Goal: Task Accomplishment & Management: Use online tool/utility

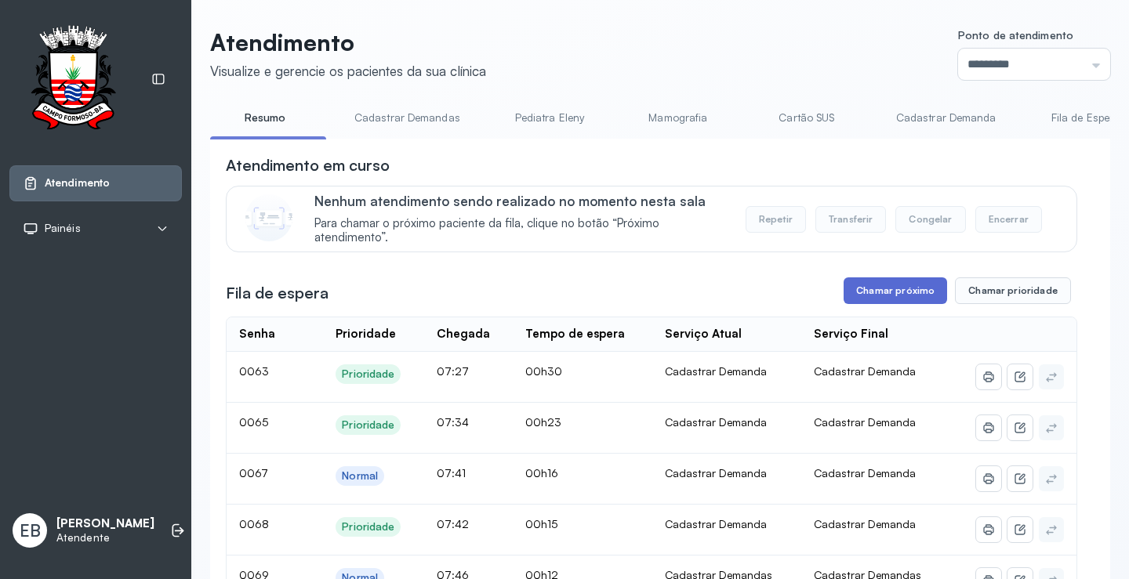
click at [860, 283] on button "Chamar próximo" at bounding box center [894, 290] width 103 height 27
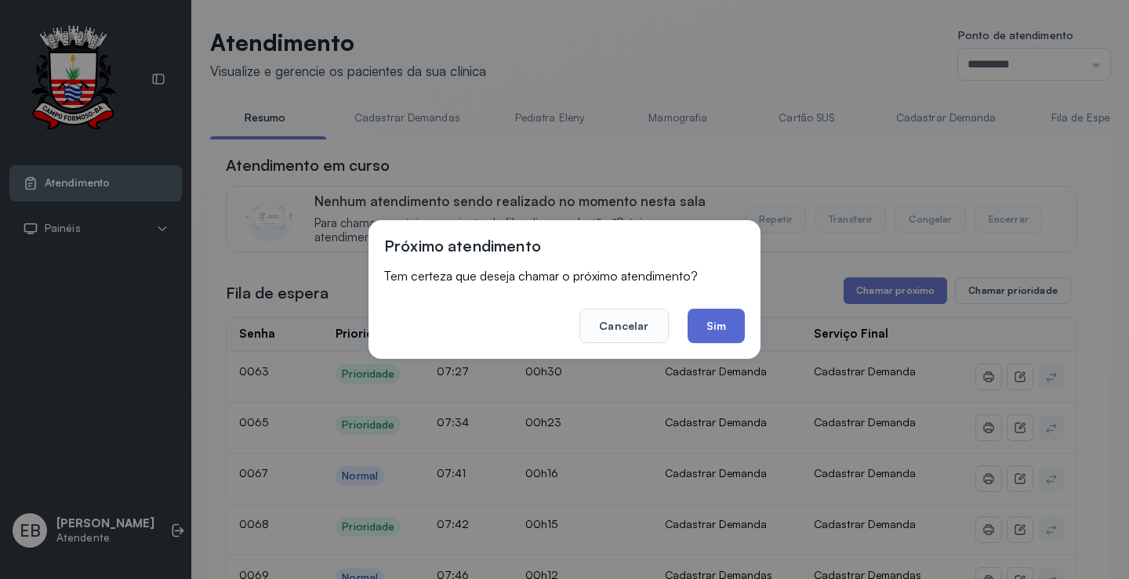
click at [715, 328] on button "Sim" at bounding box center [715, 326] width 57 height 34
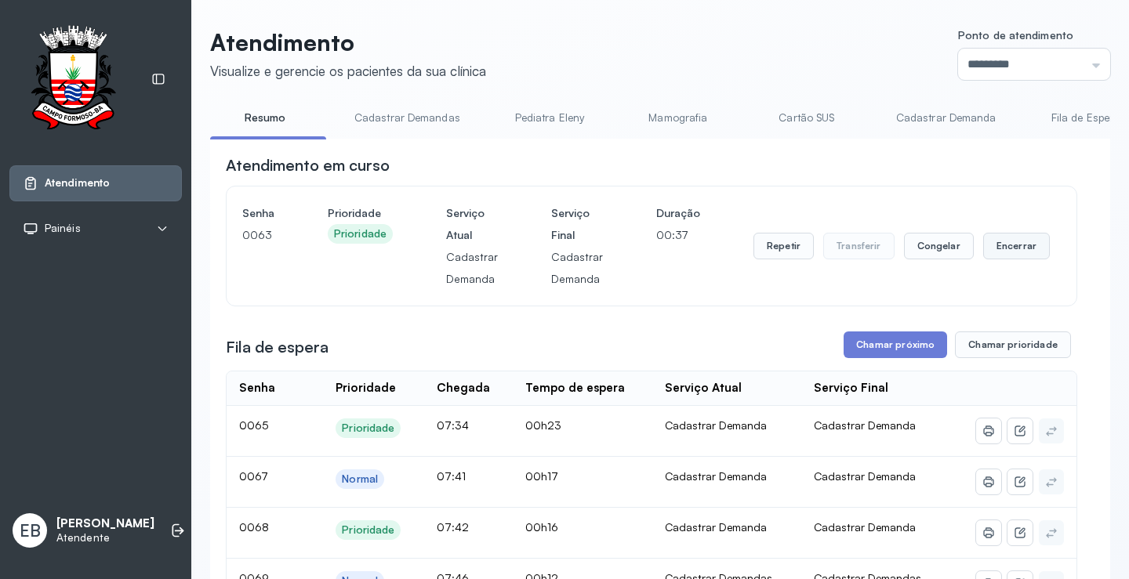
click at [1018, 245] on button "Encerrar" at bounding box center [1016, 246] width 67 height 27
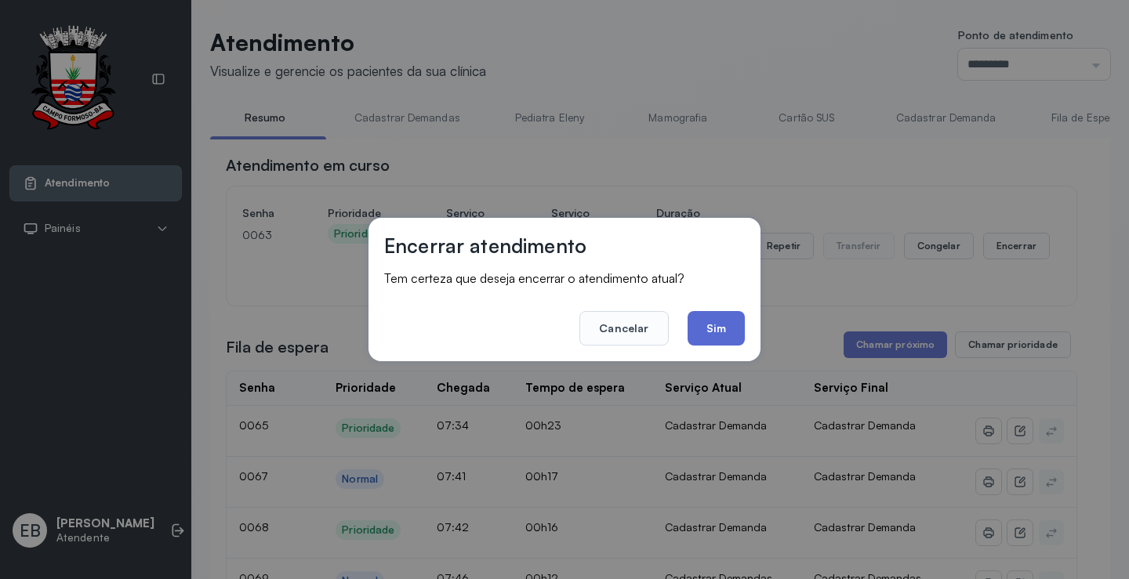
click at [722, 334] on button "Sim" at bounding box center [715, 328] width 57 height 34
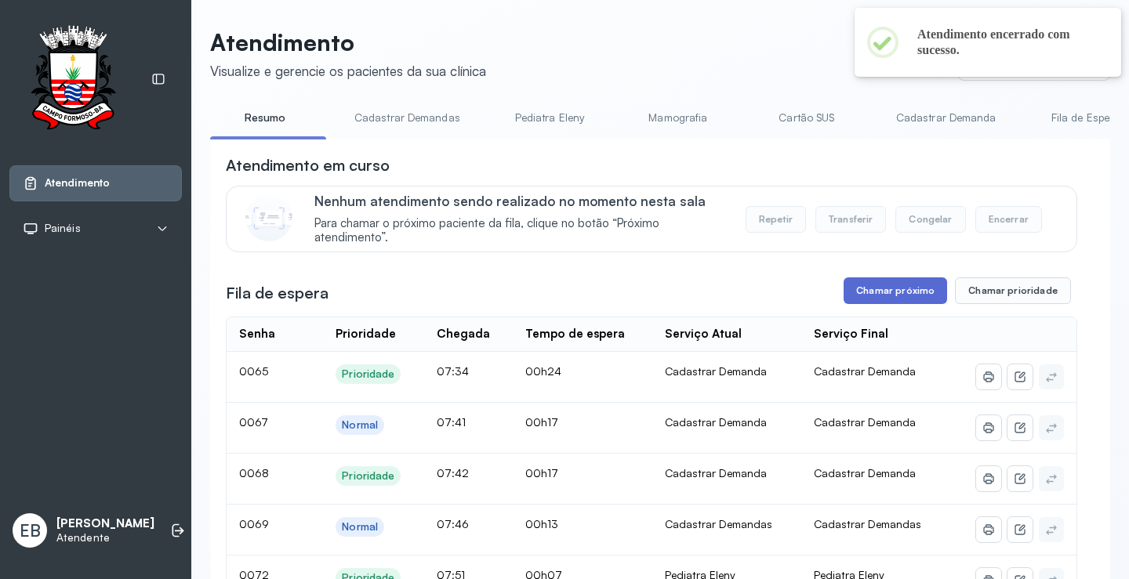
click at [897, 296] on button "Chamar próximo" at bounding box center [894, 290] width 103 height 27
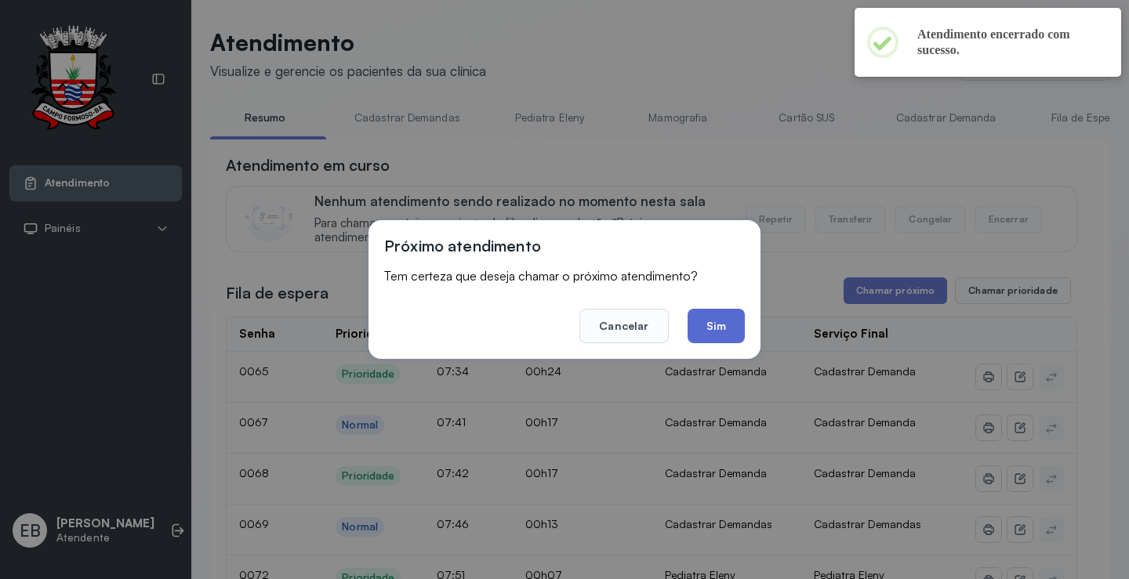
click at [734, 332] on button "Sim" at bounding box center [715, 326] width 57 height 34
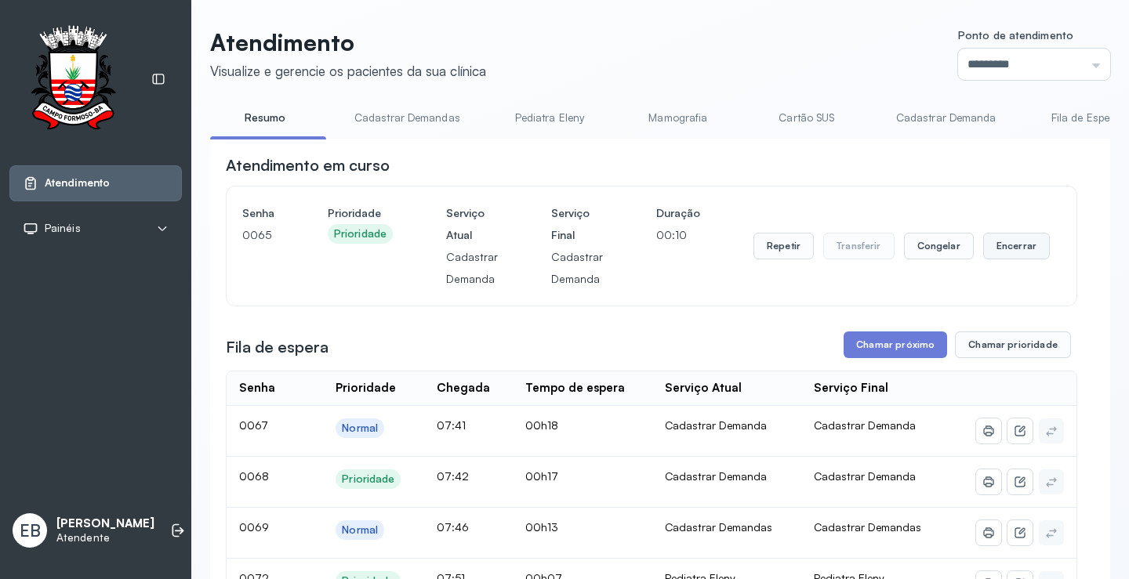
click at [1007, 252] on button "Encerrar" at bounding box center [1016, 246] width 67 height 27
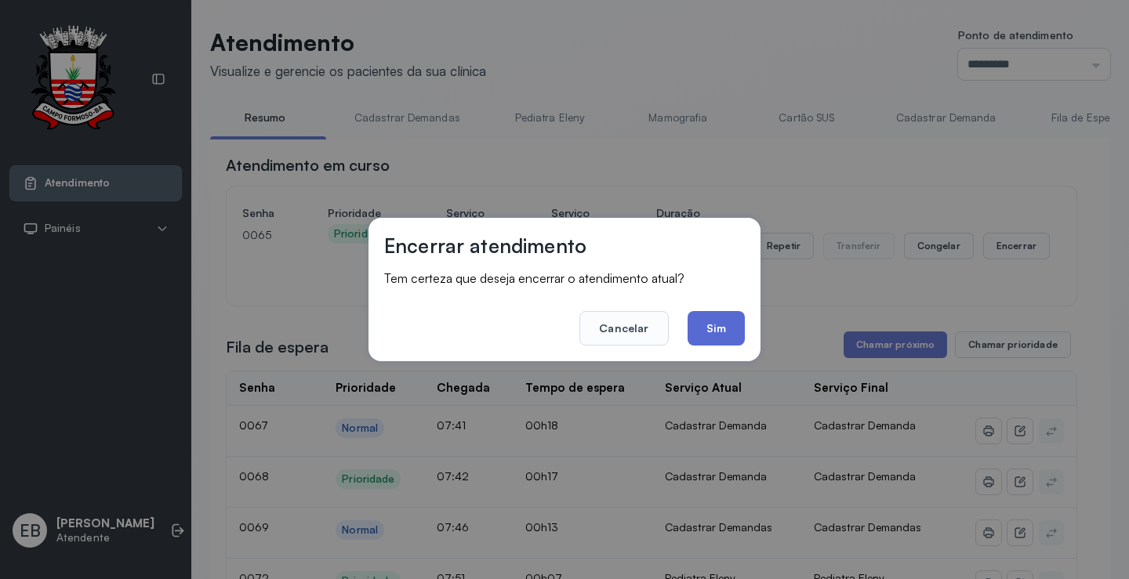
click at [712, 335] on button "Sim" at bounding box center [715, 328] width 57 height 34
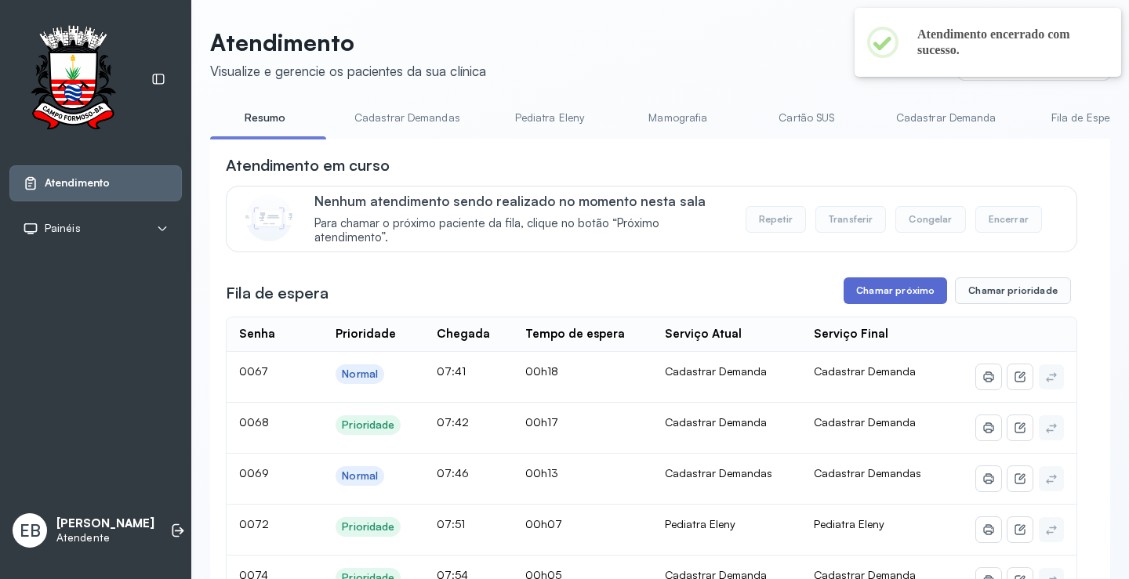
click at [862, 299] on button "Chamar próximo" at bounding box center [894, 290] width 103 height 27
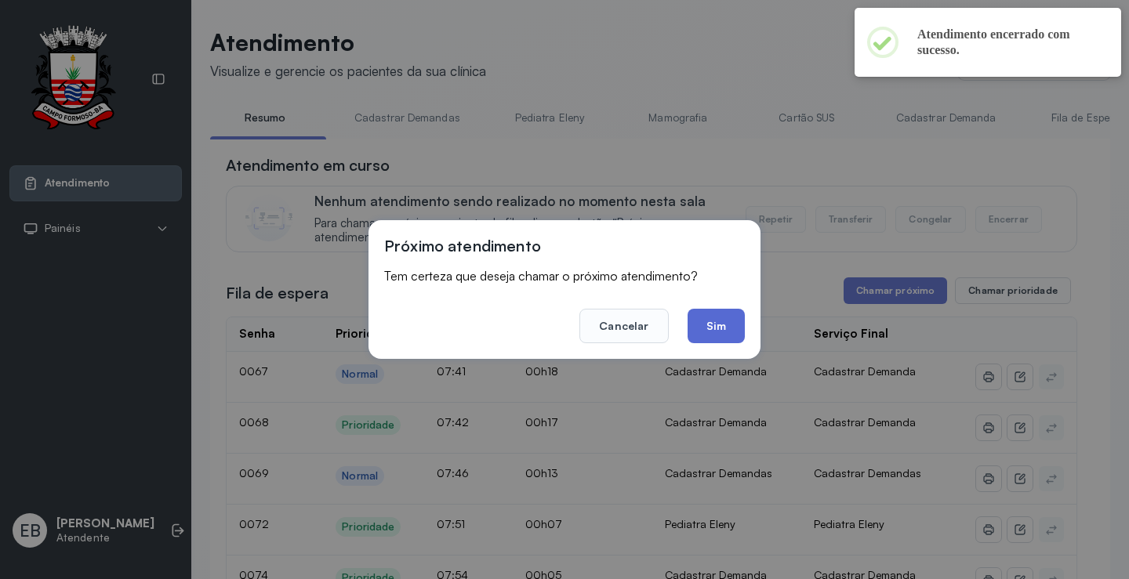
click at [730, 321] on button "Sim" at bounding box center [715, 326] width 57 height 34
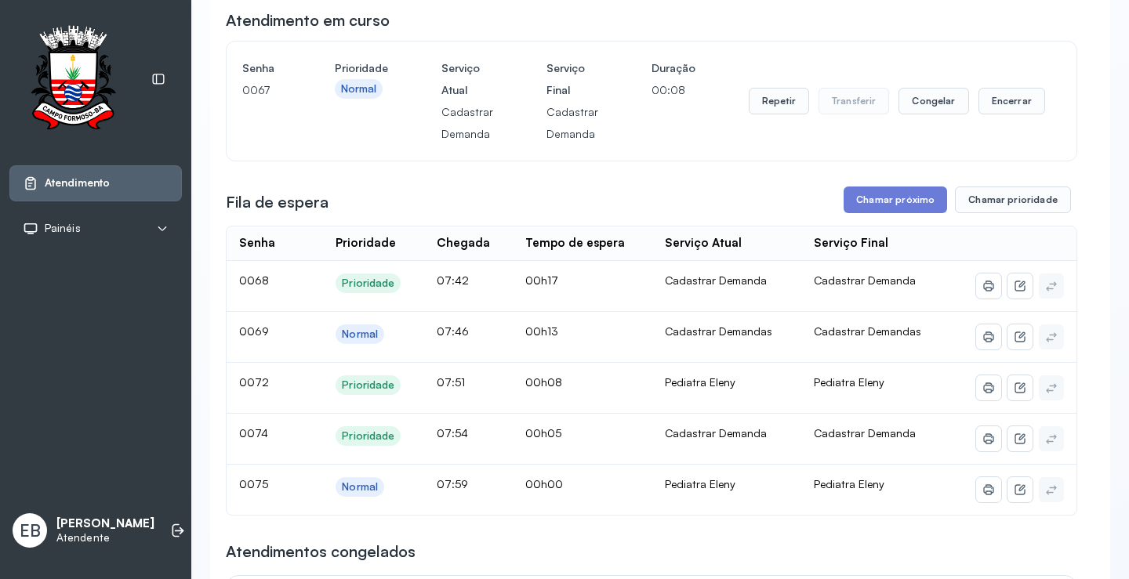
scroll to position [157, 0]
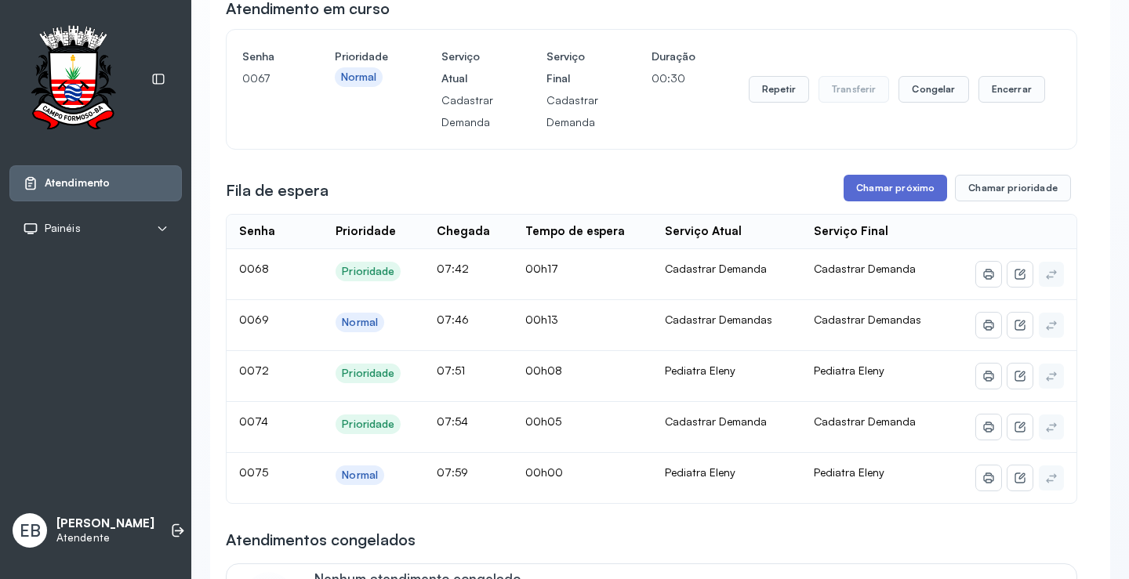
click at [908, 184] on button "Chamar próximo" at bounding box center [894, 188] width 103 height 27
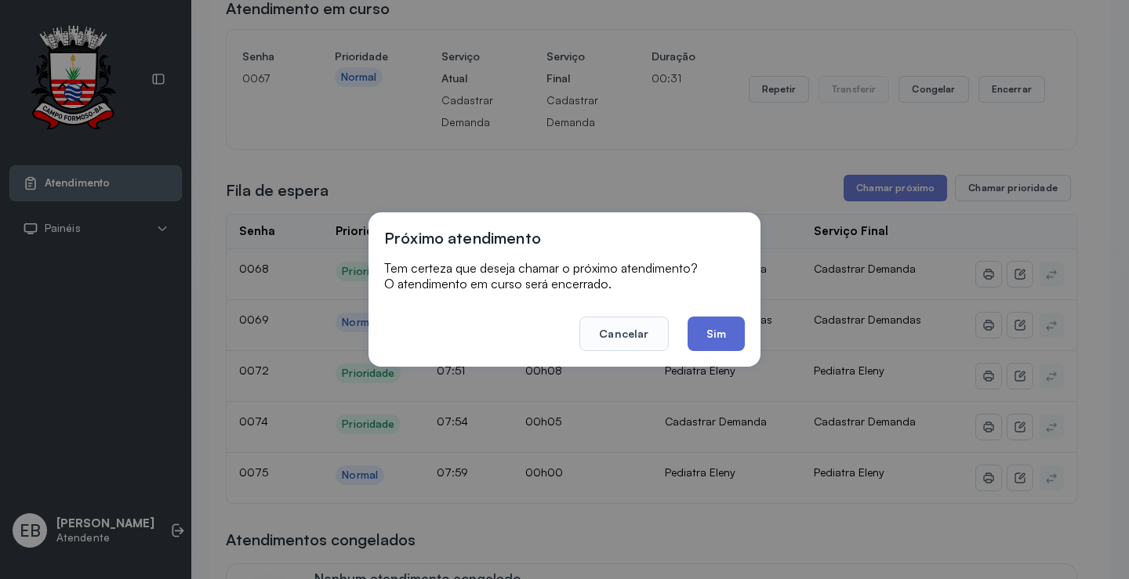
click at [728, 330] on button "Sim" at bounding box center [715, 334] width 57 height 34
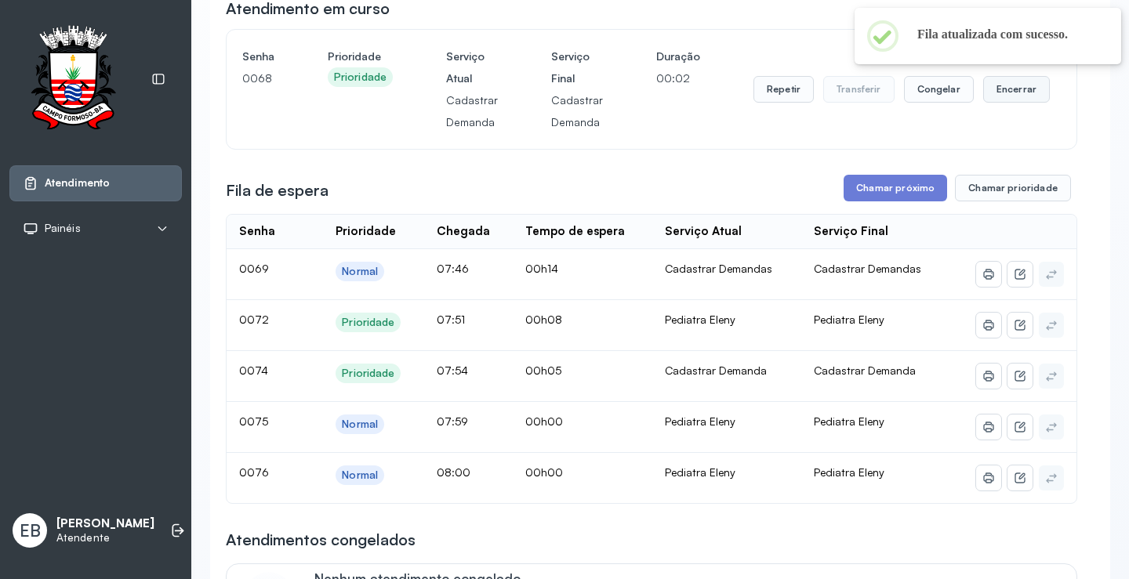
click at [1017, 90] on button "Encerrar" at bounding box center [1016, 89] width 67 height 27
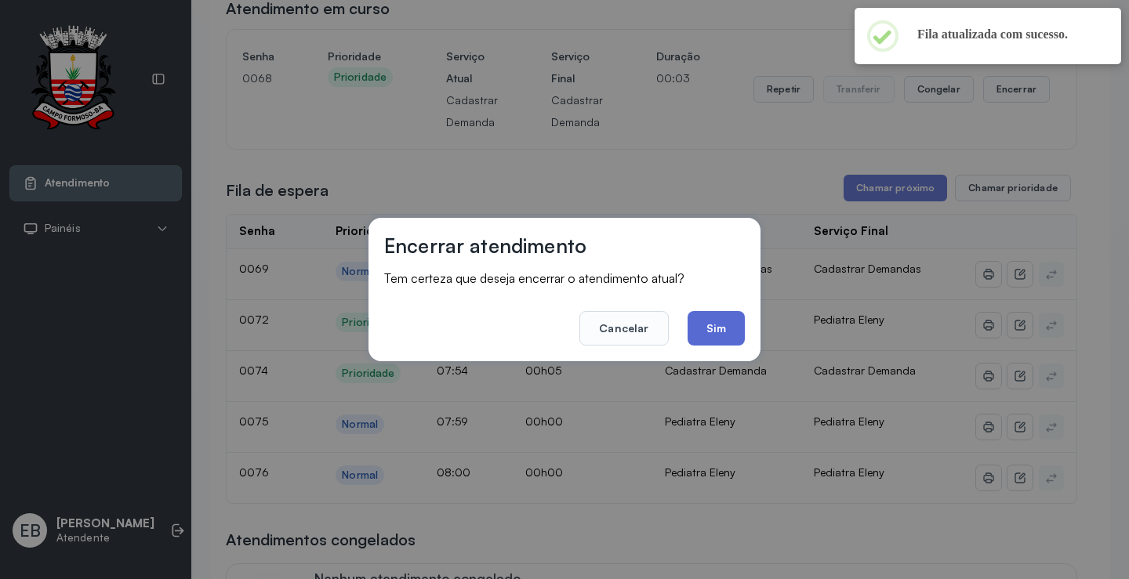
click at [726, 326] on button "Sim" at bounding box center [715, 328] width 57 height 34
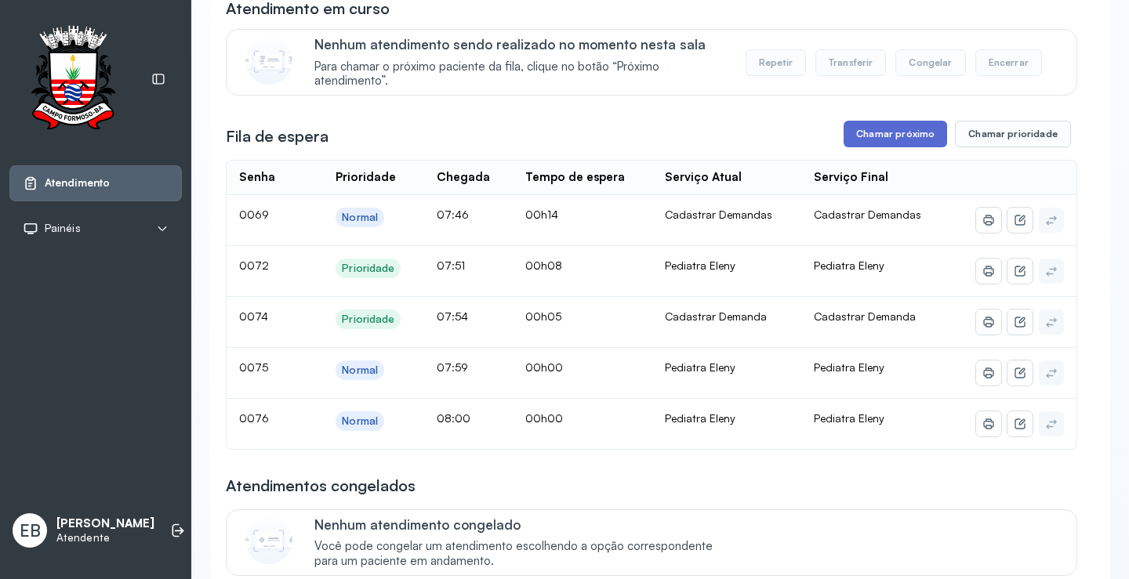
click at [872, 140] on button "Chamar próximo" at bounding box center [894, 134] width 103 height 27
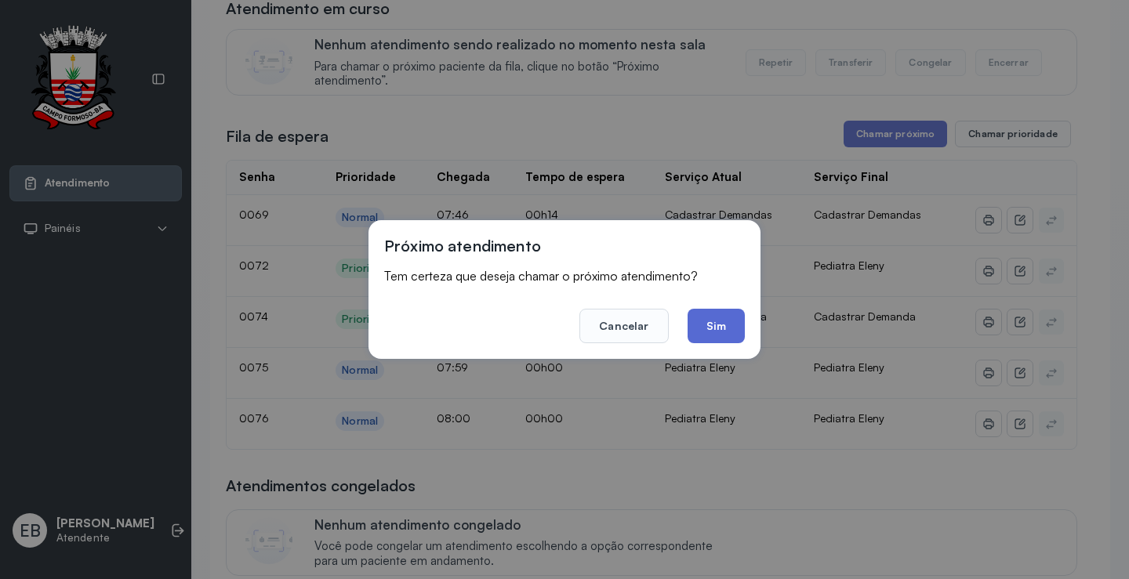
click at [710, 322] on button "Sim" at bounding box center [715, 326] width 57 height 34
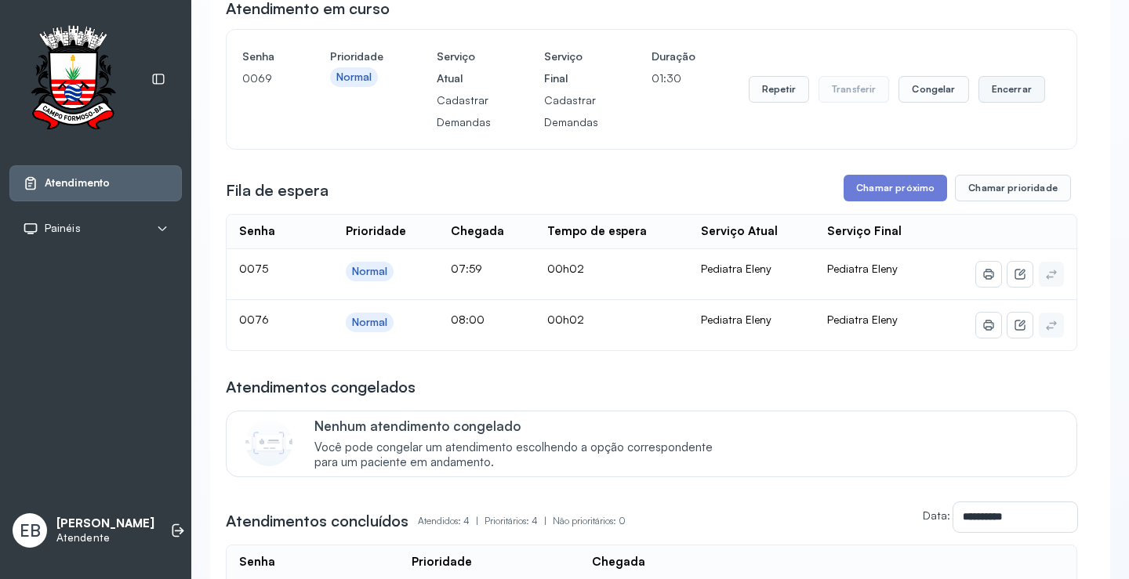
click at [989, 98] on button "Encerrar" at bounding box center [1011, 89] width 67 height 27
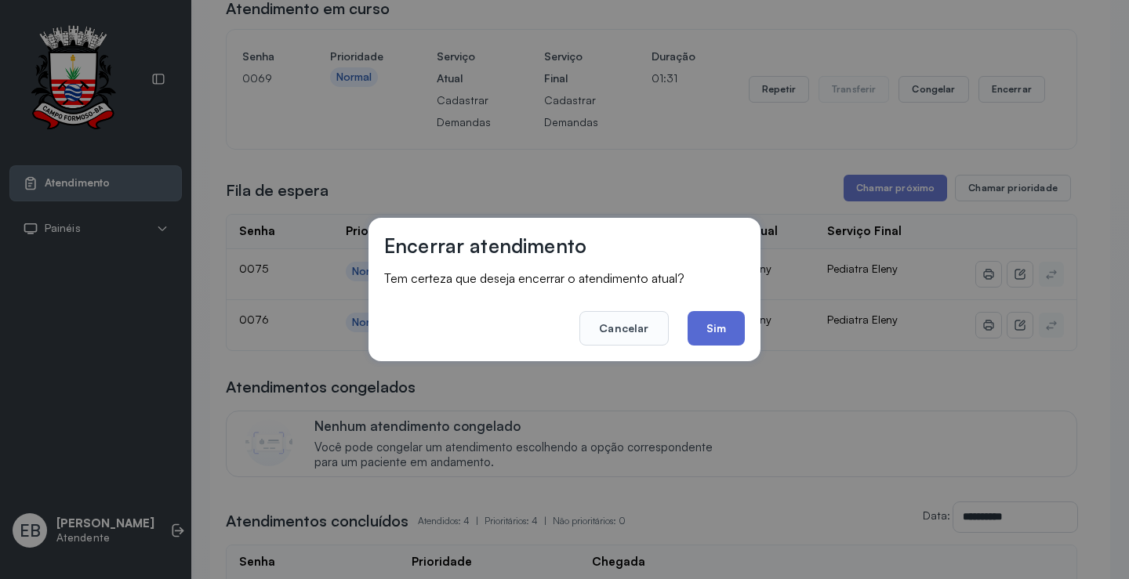
click at [720, 322] on button "Sim" at bounding box center [715, 328] width 57 height 34
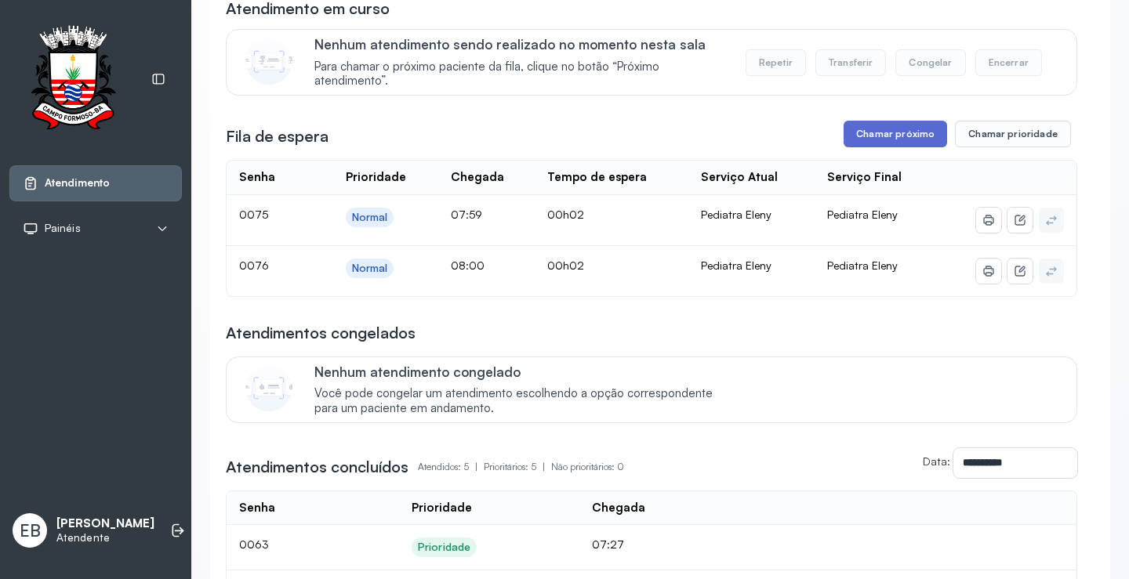
click at [891, 146] on button "Chamar próximo" at bounding box center [894, 134] width 103 height 27
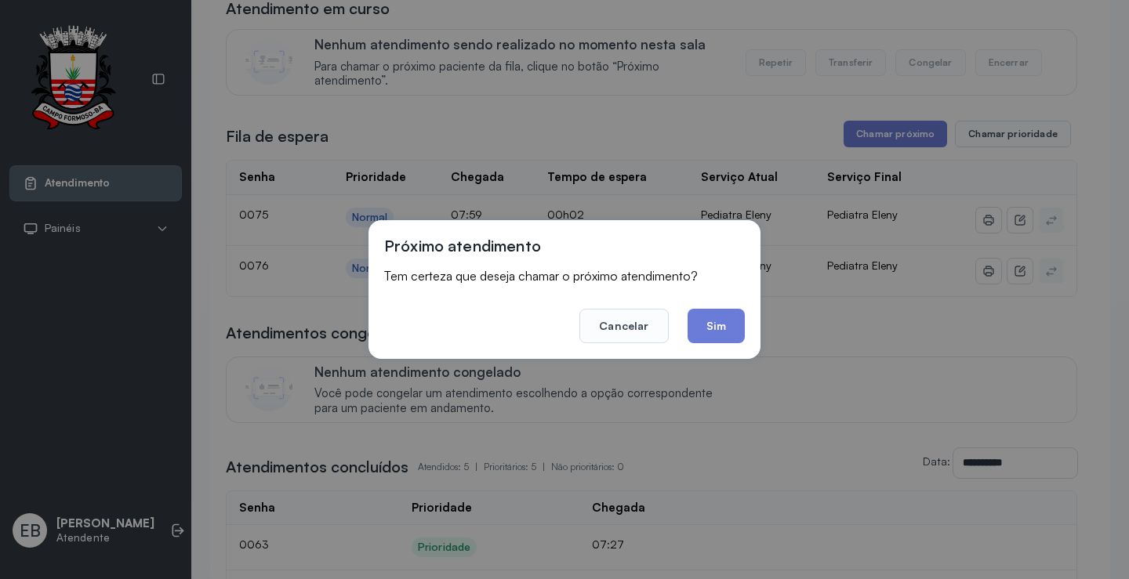
drag, startPoint x: 726, startPoint y: 324, endPoint x: 732, endPoint y: 317, distance: 8.9
click at [727, 323] on button "Sim" at bounding box center [715, 326] width 57 height 34
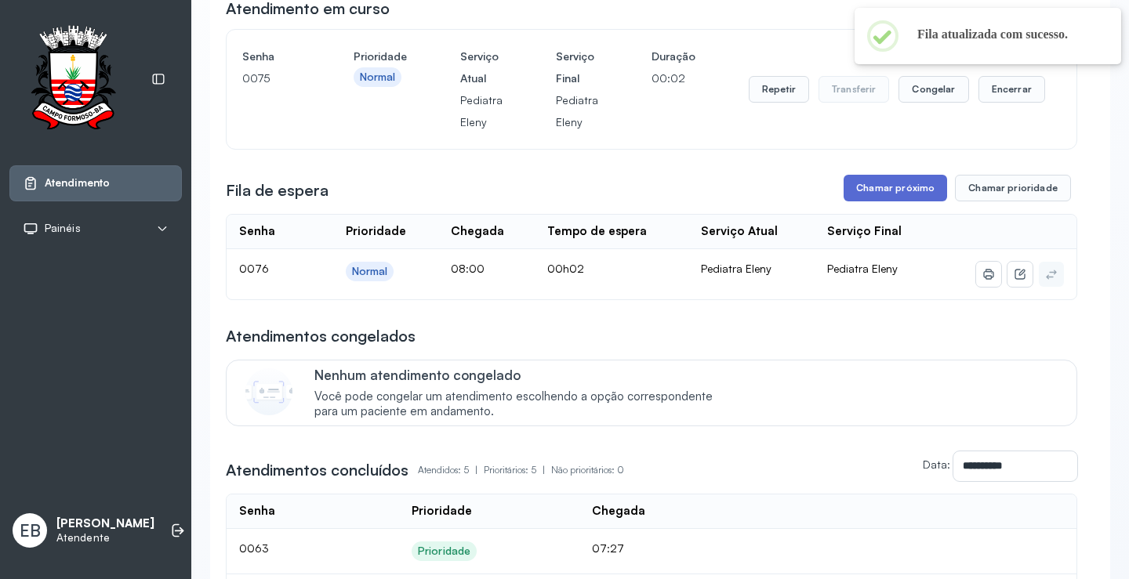
click at [895, 179] on button "Chamar próximo" at bounding box center [894, 188] width 103 height 27
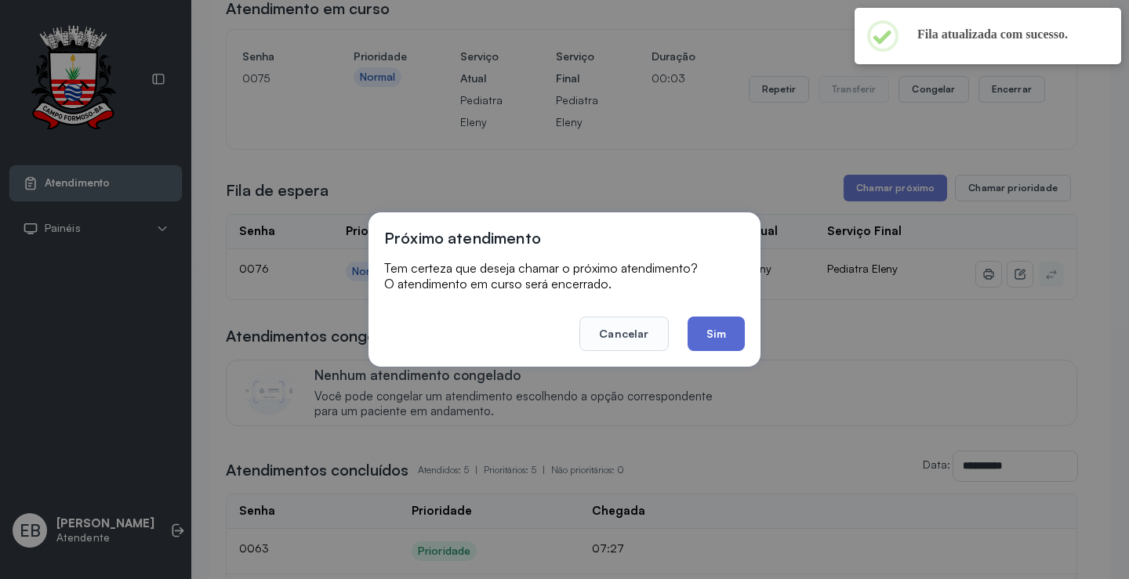
click at [718, 331] on button "Sim" at bounding box center [715, 334] width 57 height 34
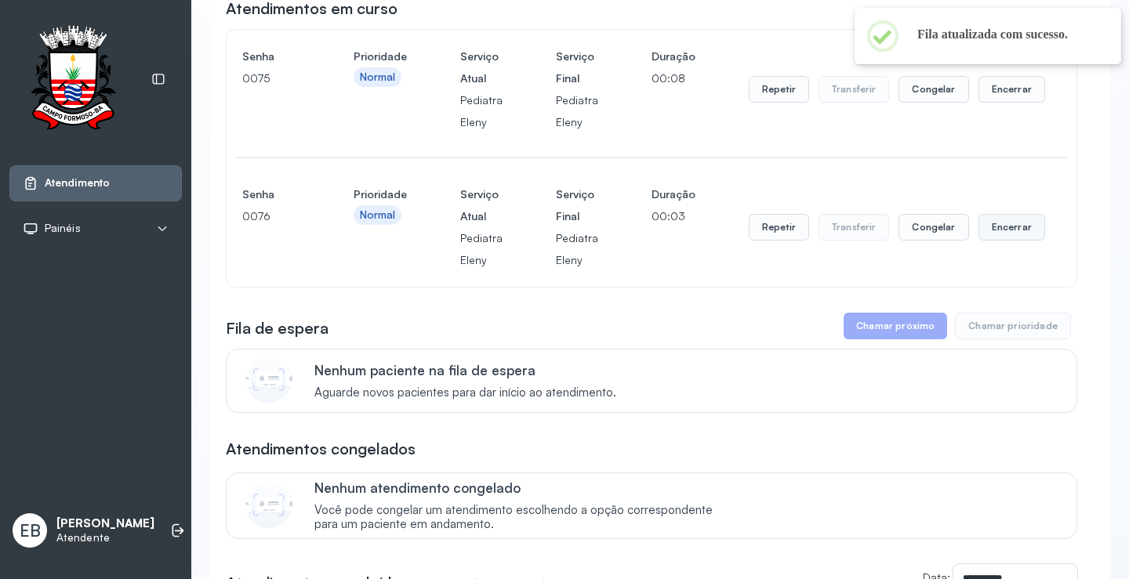
click at [1002, 103] on button "Encerrar" at bounding box center [1011, 89] width 67 height 27
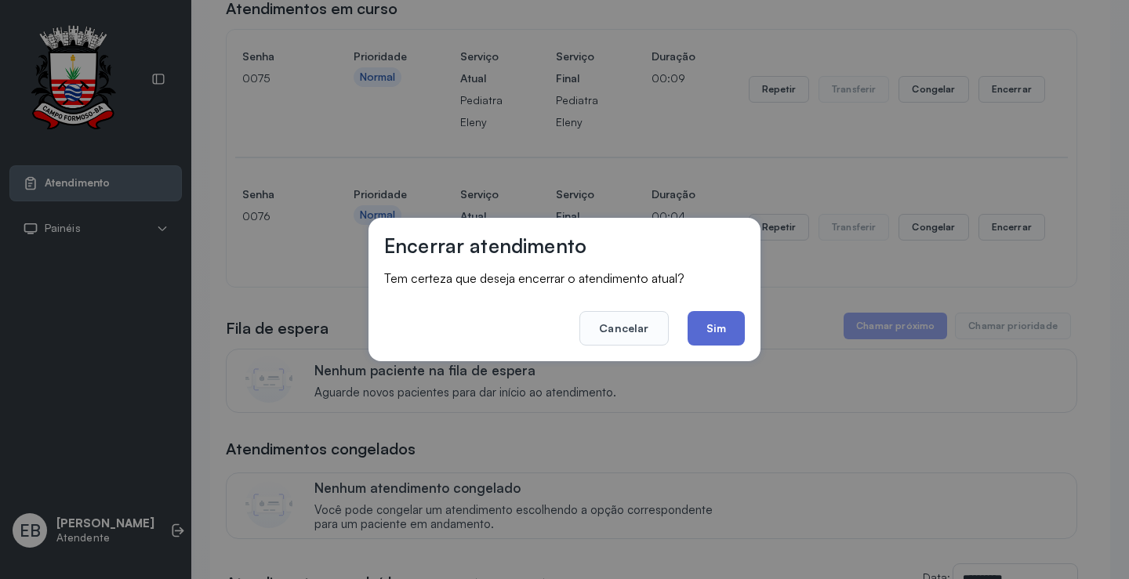
click at [729, 328] on button "Sim" at bounding box center [715, 328] width 57 height 34
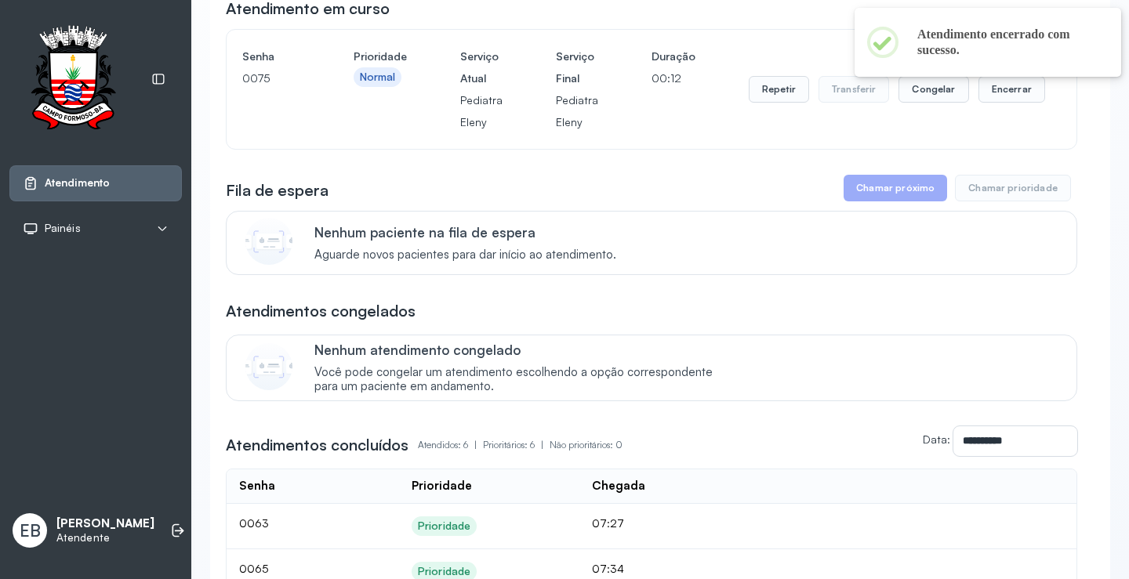
scroll to position [0, 0]
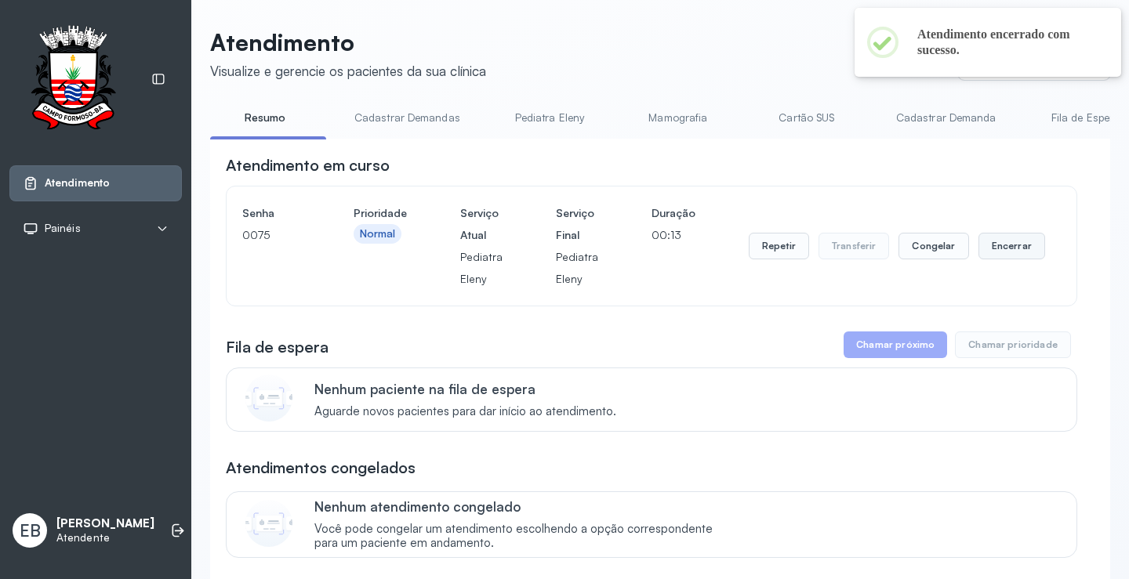
click at [988, 249] on button "Encerrar" at bounding box center [1011, 246] width 67 height 27
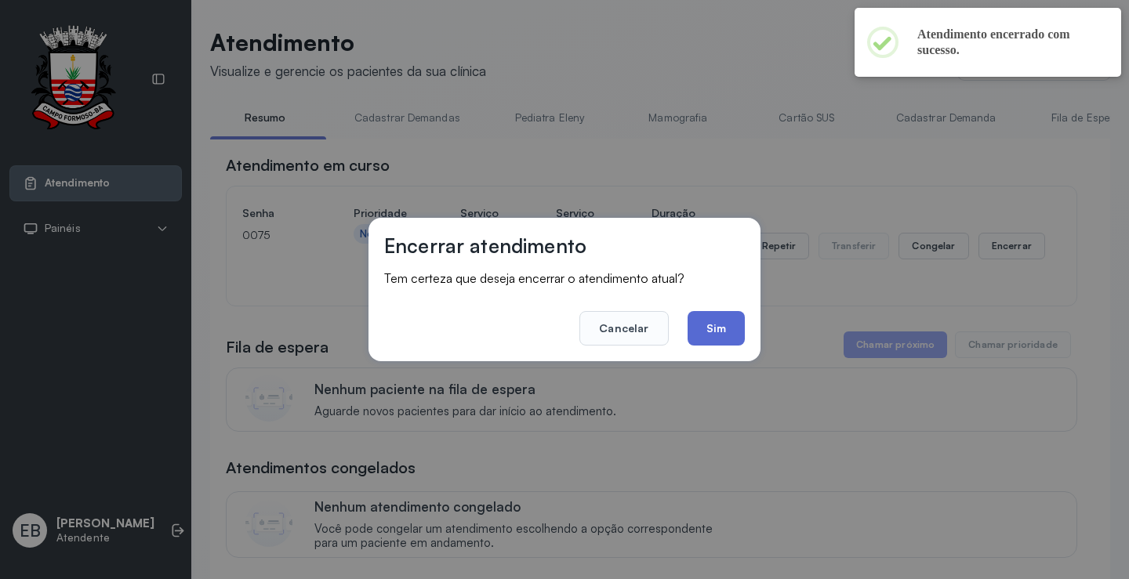
click at [726, 337] on button "Sim" at bounding box center [715, 328] width 57 height 34
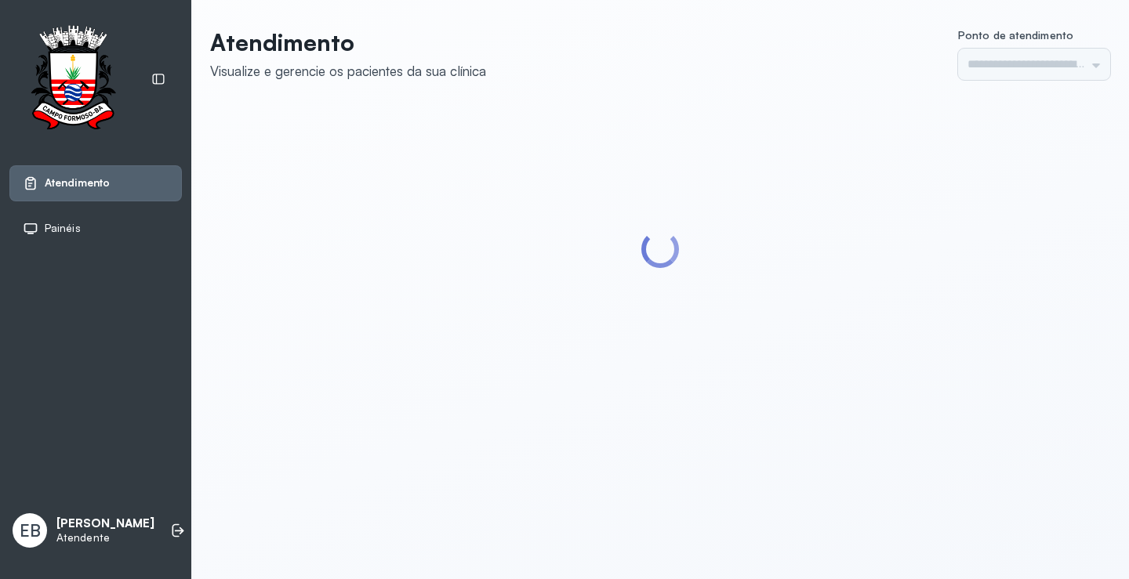
type input "*********"
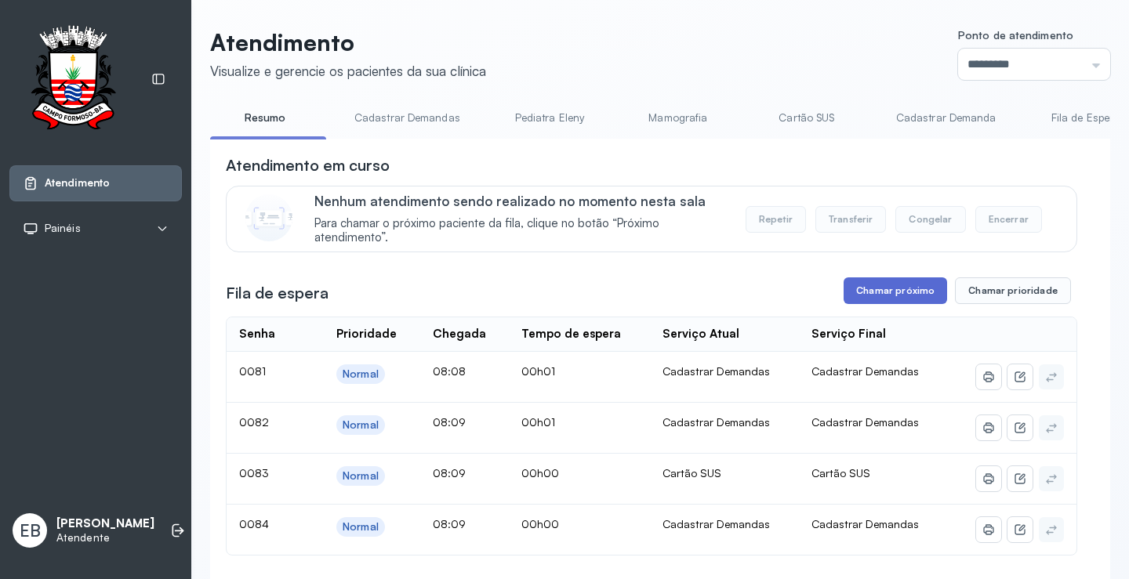
click at [876, 293] on button "Chamar próximo" at bounding box center [894, 290] width 103 height 27
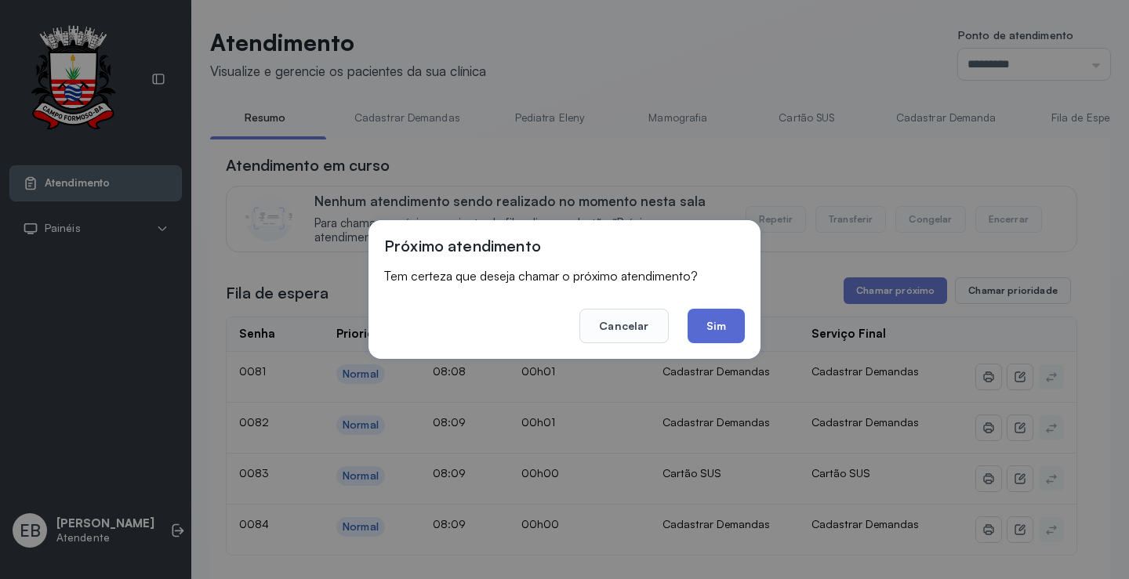
click at [715, 332] on button "Sim" at bounding box center [715, 326] width 57 height 34
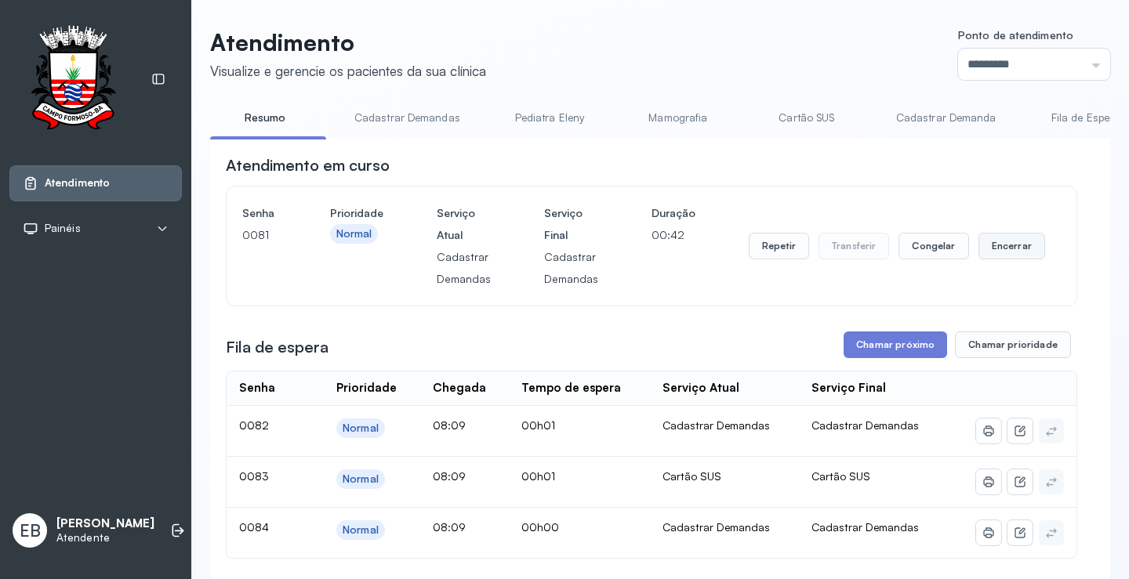
click at [993, 251] on button "Encerrar" at bounding box center [1011, 246] width 67 height 27
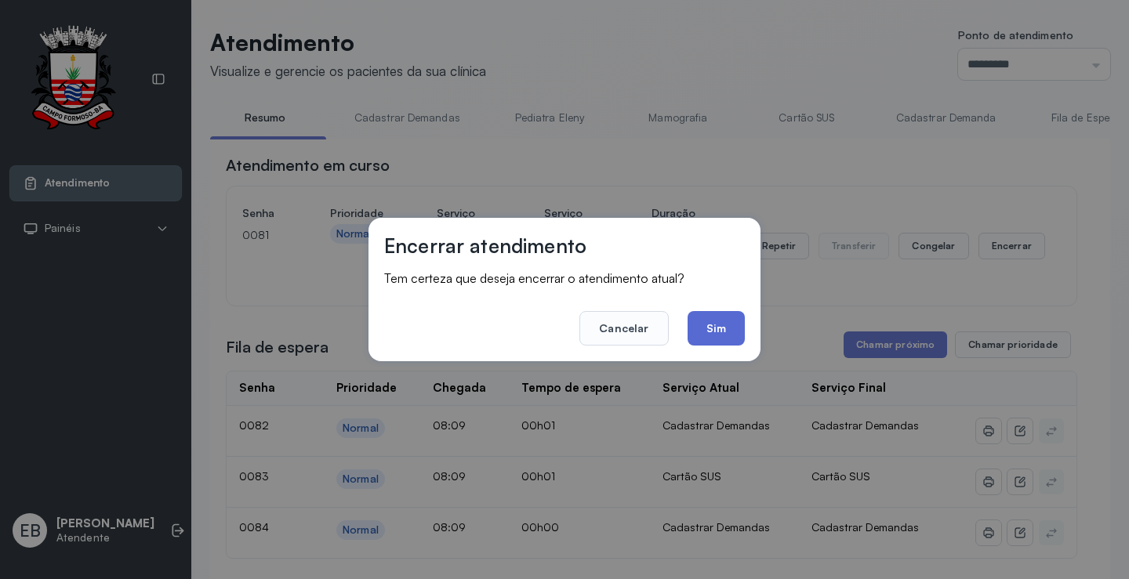
click at [722, 319] on button "Sim" at bounding box center [715, 328] width 57 height 34
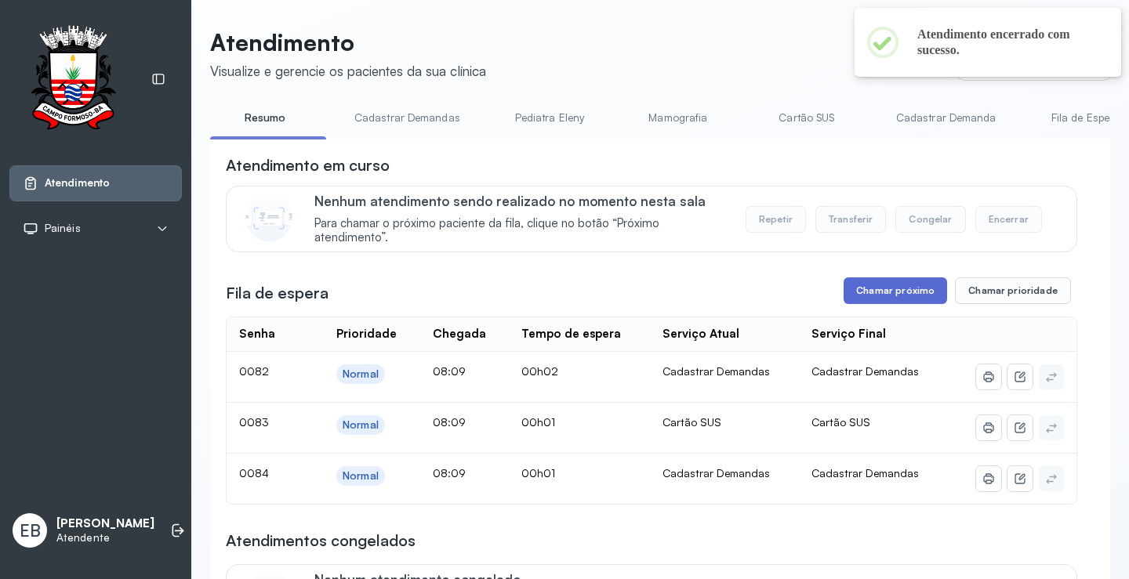
click at [872, 296] on button "Chamar próximo" at bounding box center [894, 290] width 103 height 27
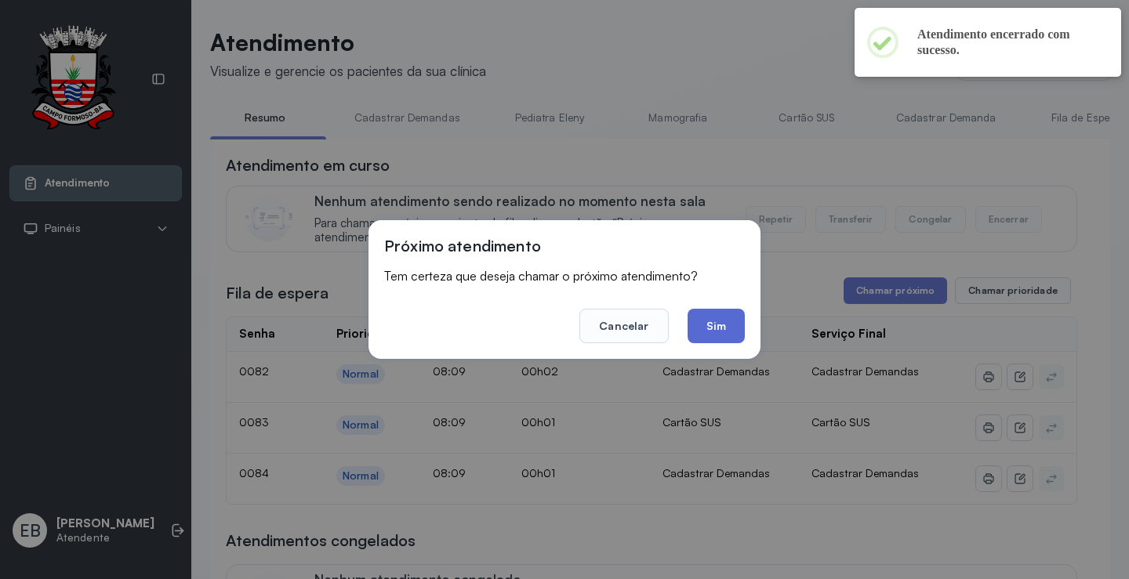
click at [726, 316] on button "Sim" at bounding box center [715, 326] width 57 height 34
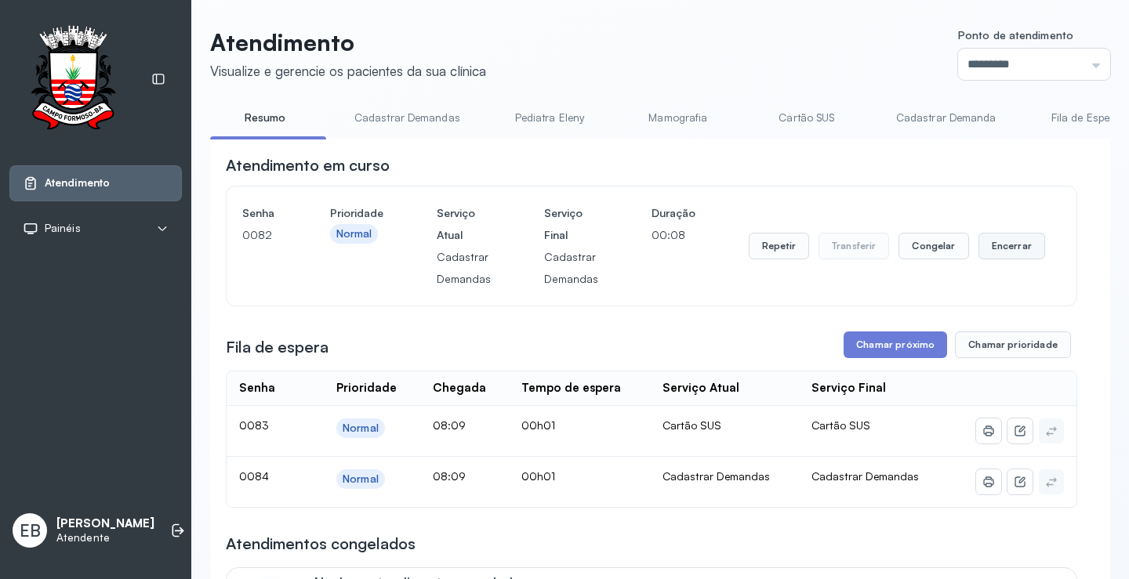
click at [995, 246] on button "Encerrar" at bounding box center [1011, 246] width 67 height 27
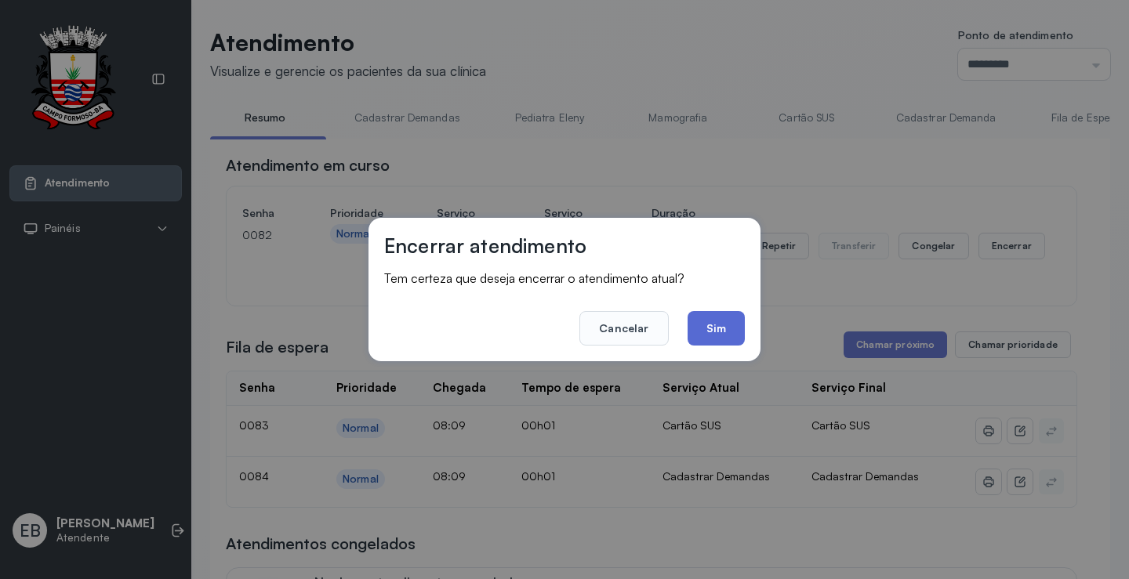
click at [730, 324] on button "Sim" at bounding box center [715, 328] width 57 height 34
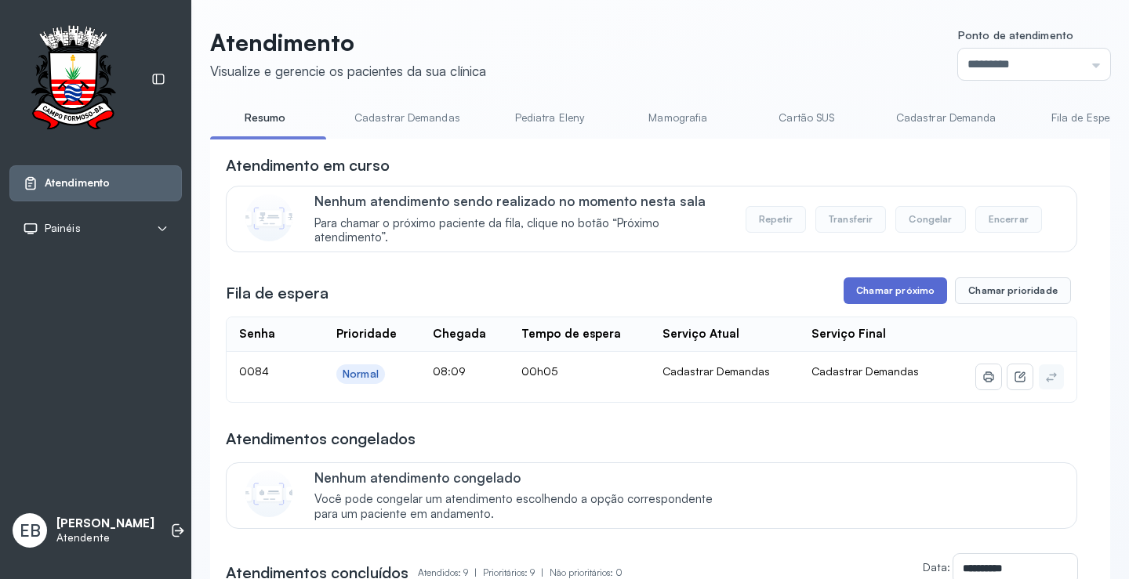
click at [880, 288] on button "Chamar próximo" at bounding box center [894, 290] width 103 height 27
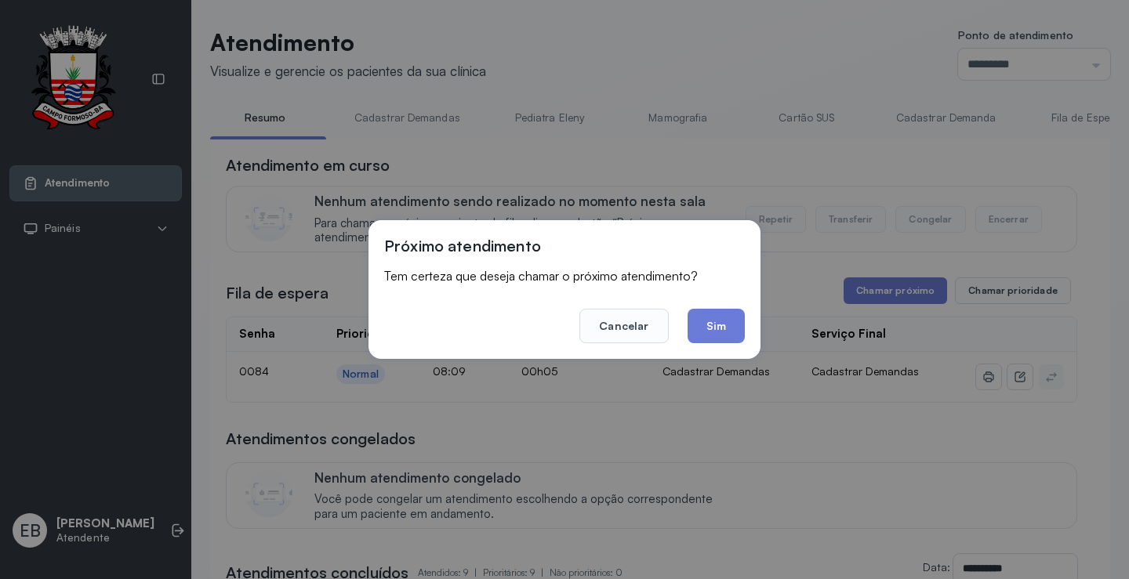
drag, startPoint x: 719, startPoint y: 330, endPoint x: 735, endPoint y: 329, distance: 16.5
click at [720, 330] on button "Sim" at bounding box center [715, 326] width 57 height 34
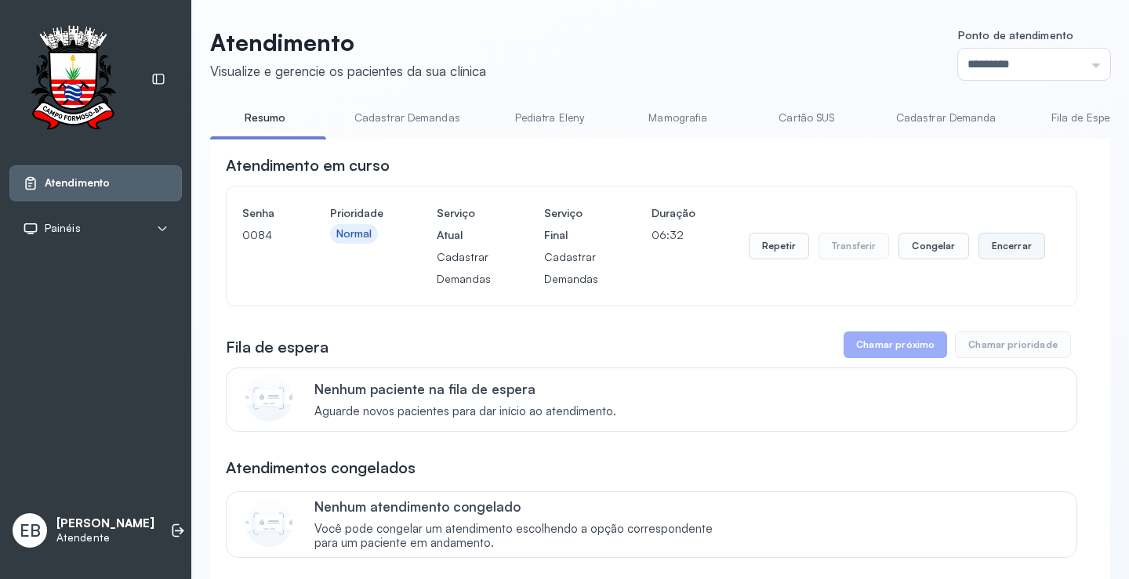
click at [997, 252] on button "Encerrar" at bounding box center [1011, 246] width 67 height 27
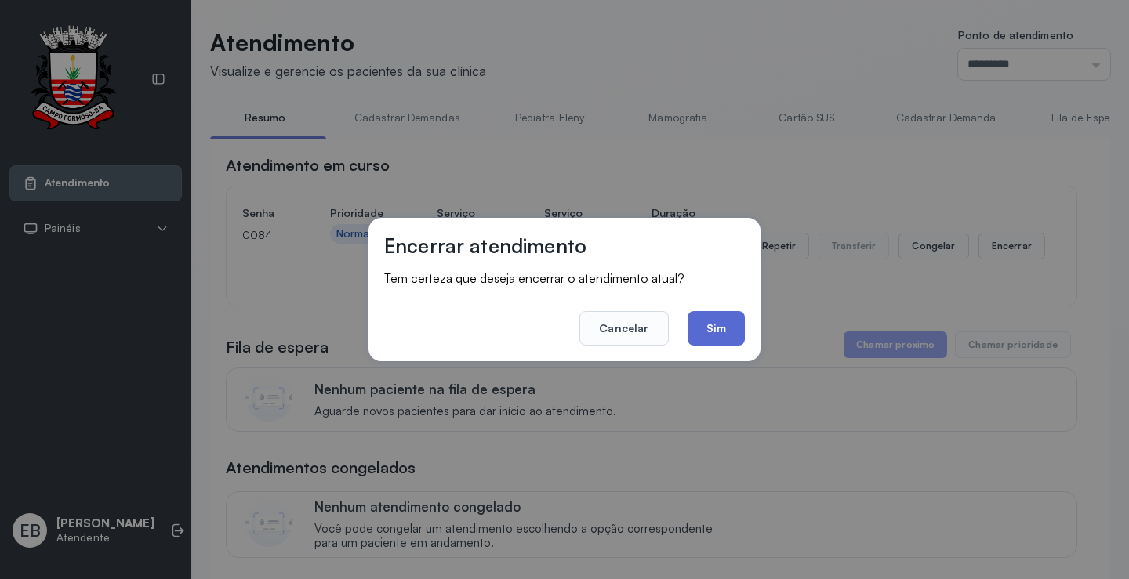
click at [737, 322] on button "Sim" at bounding box center [715, 328] width 57 height 34
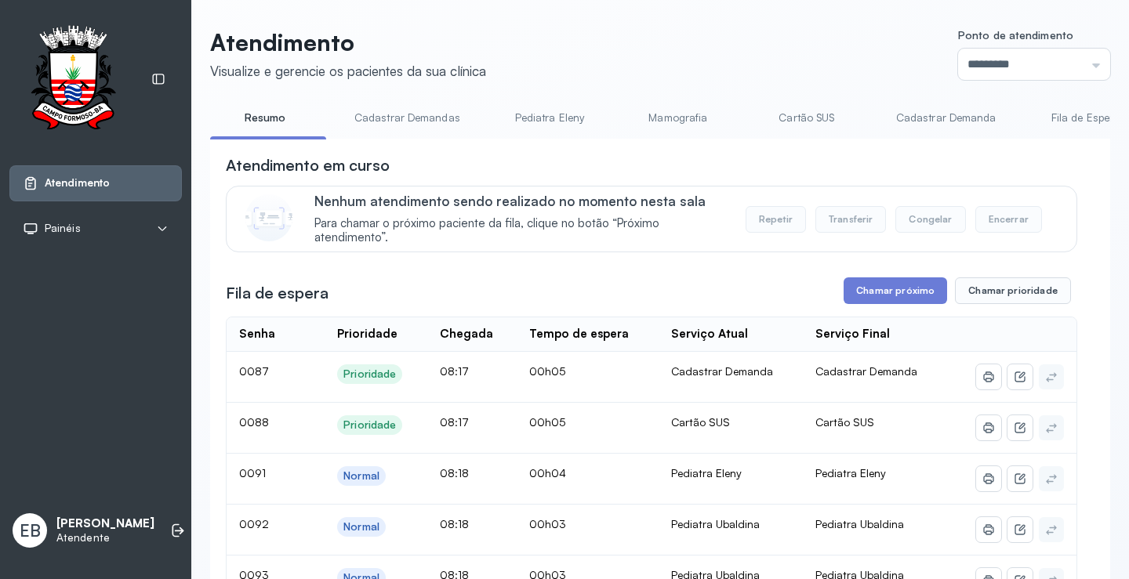
click at [915, 288] on button "Chamar próximo" at bounding box center [894, 290] width 103 height 27
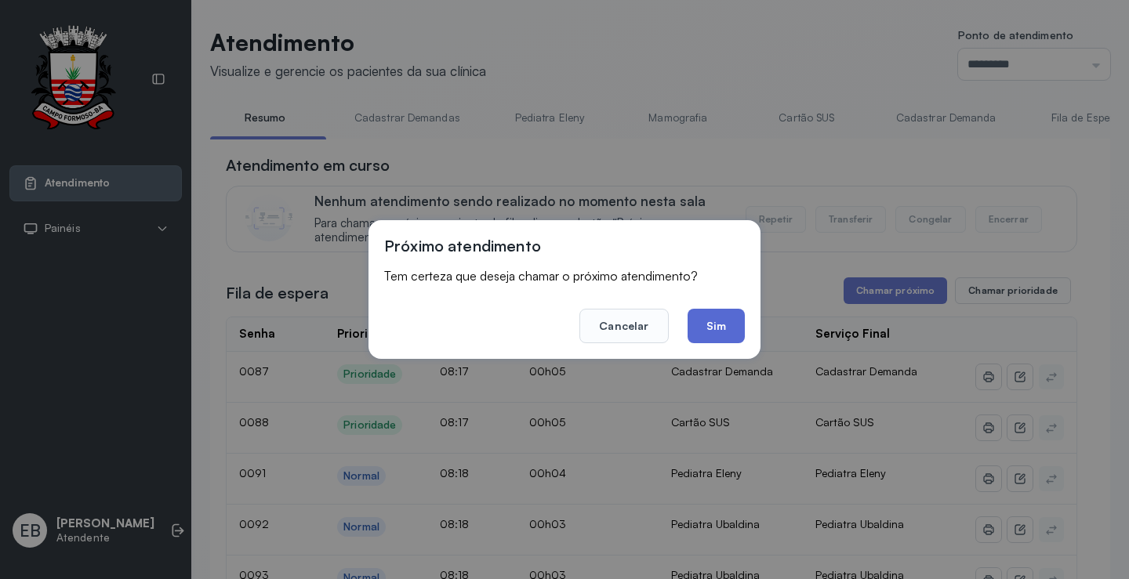
click at [714, 319] on button "Sim" at bounding box center [715, 326] width 57 height 34
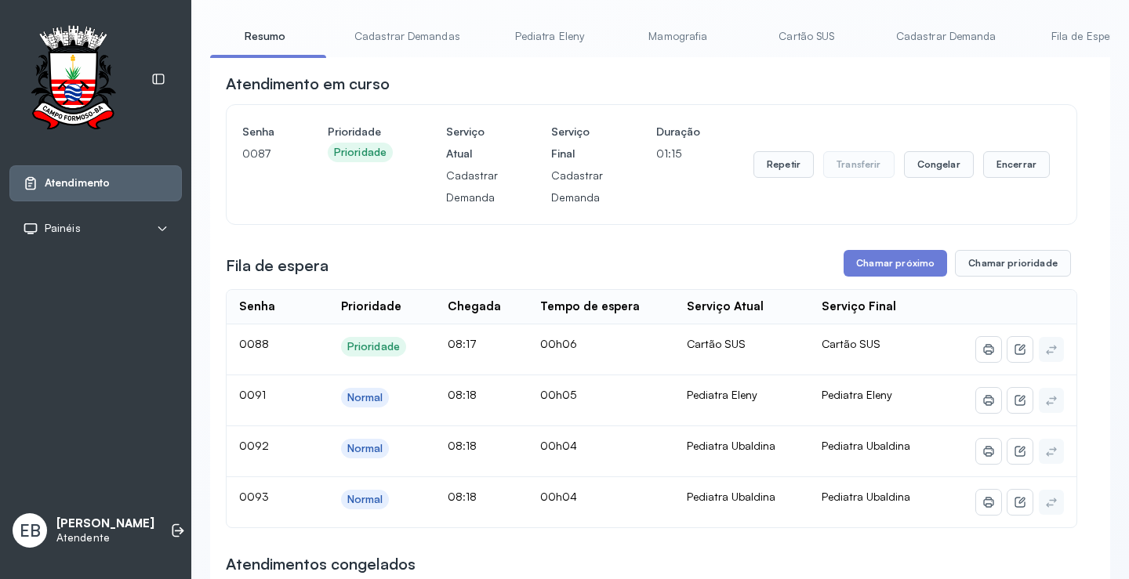
scroll to position [78, 0]
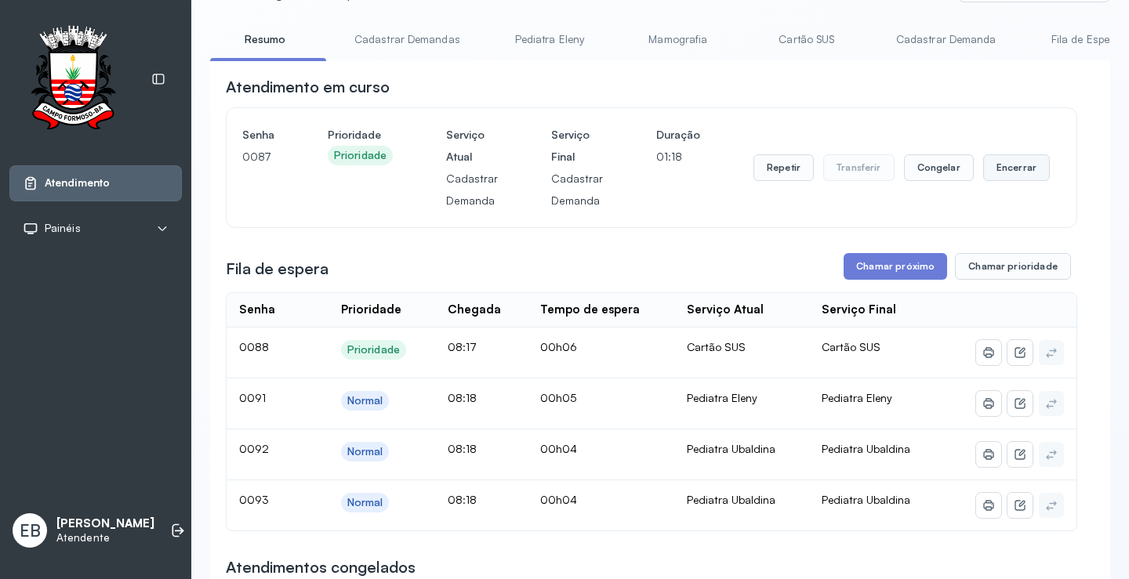
click at [1009, 165] on button "Encerrar" at bounding box center [1016, 167] width 67 height 27
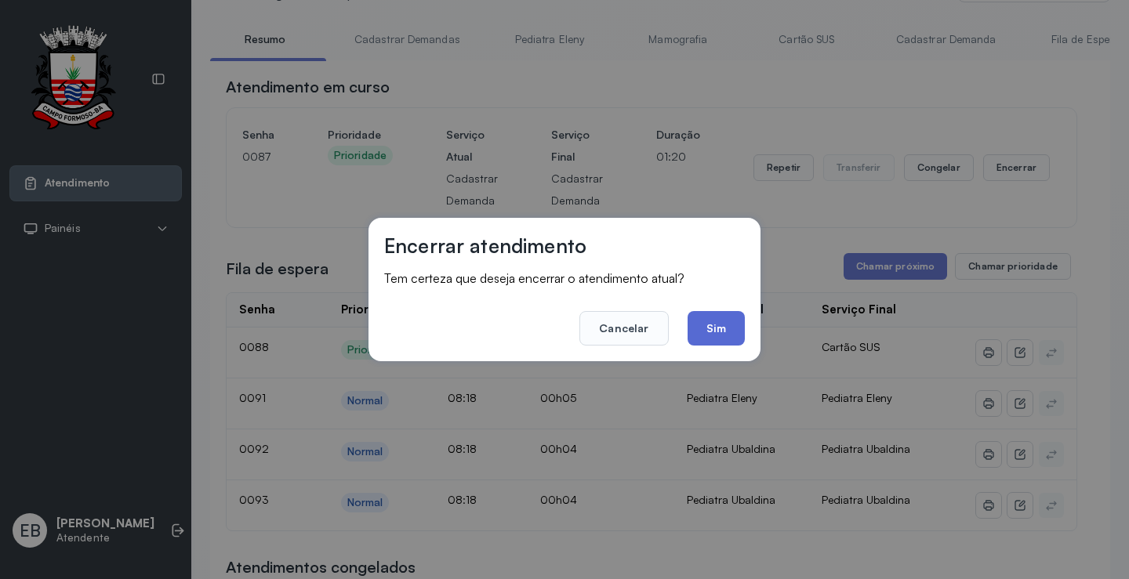
click at [710, 329] on button "Sim" at bounding box center [715, 328] width 57 height 34
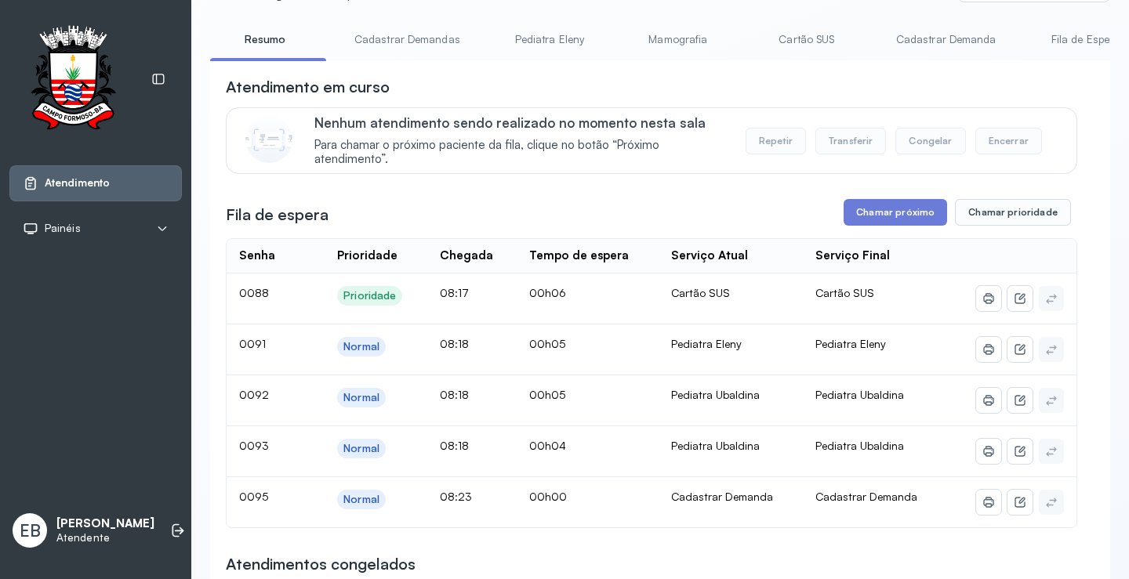
click at [546, 40] on link "Pediatra Eleny" at bounding box center [550, 40] width 110 height 26
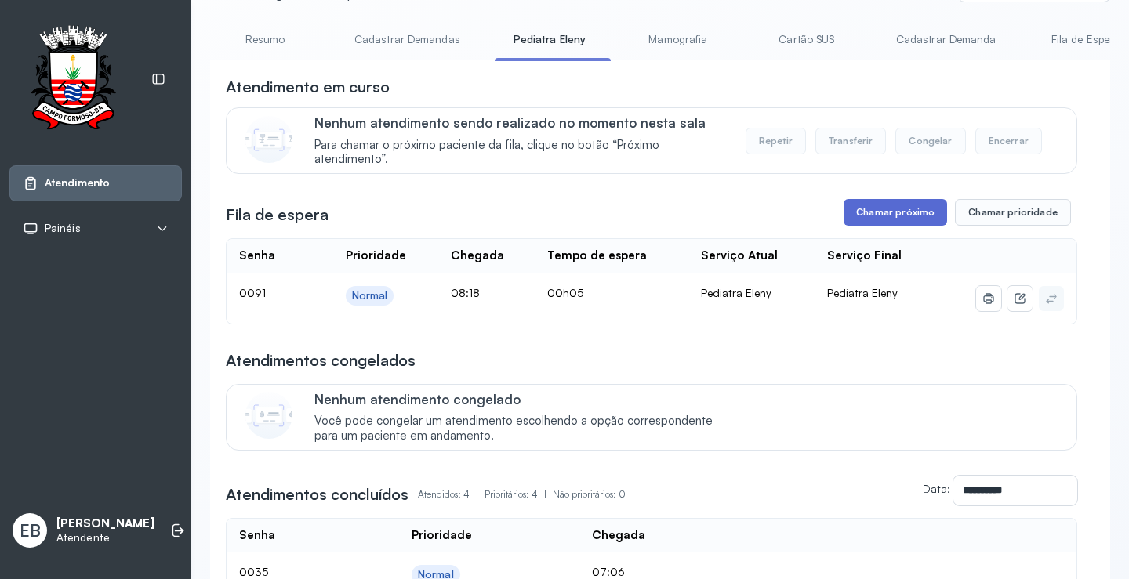
click at [855, 221] on button "Chamar próximo" at bounding box center [894, 212] width 103 height 27
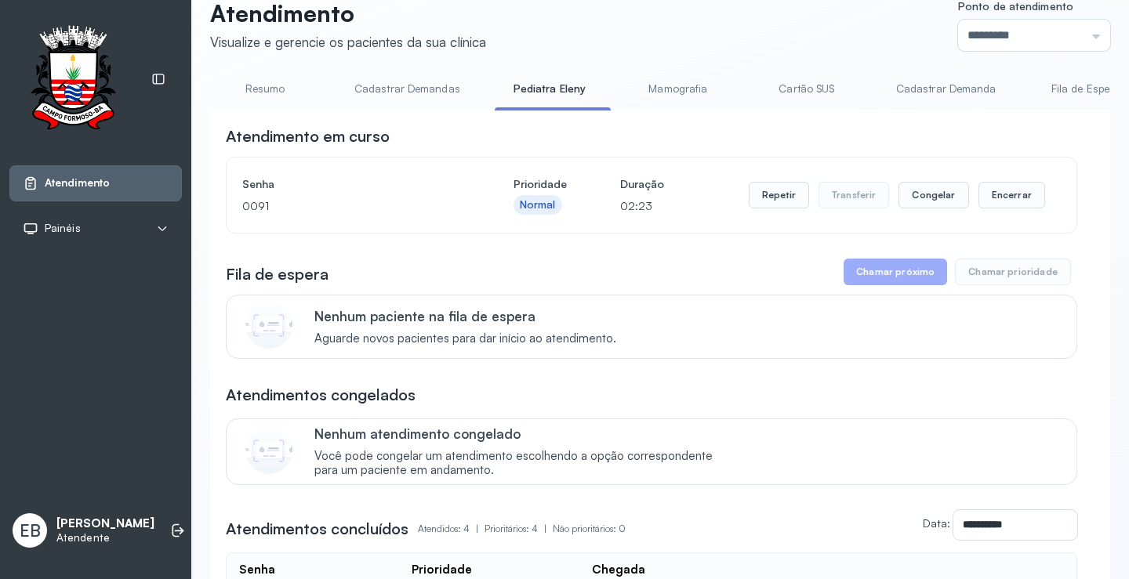
scroll to position [0, 0]
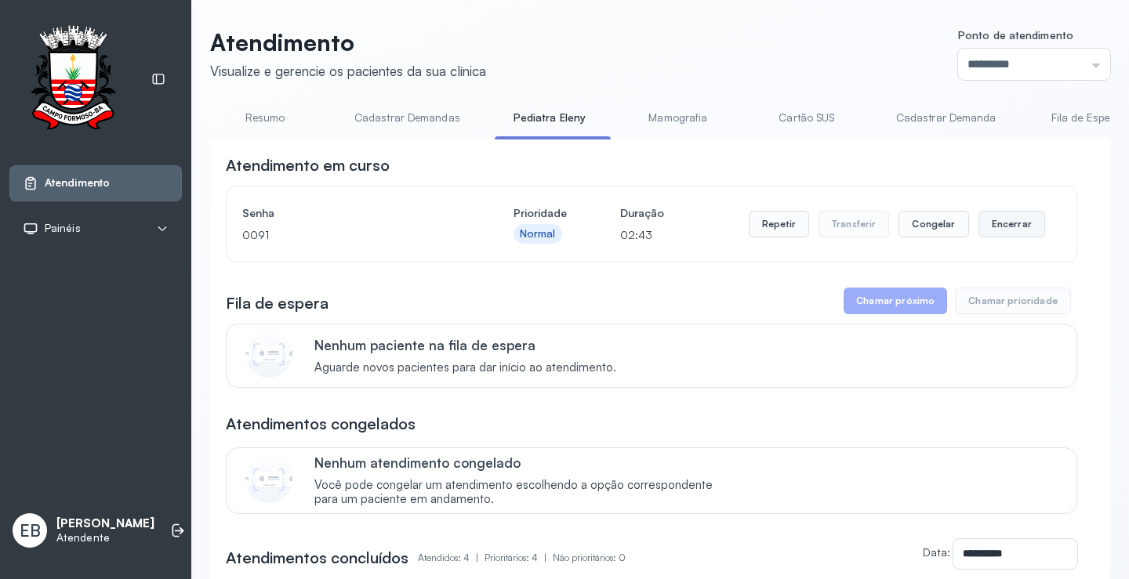
click at [993, 230] on button "Encerrar" at bounding box center [1011, 224] width 67 height 27
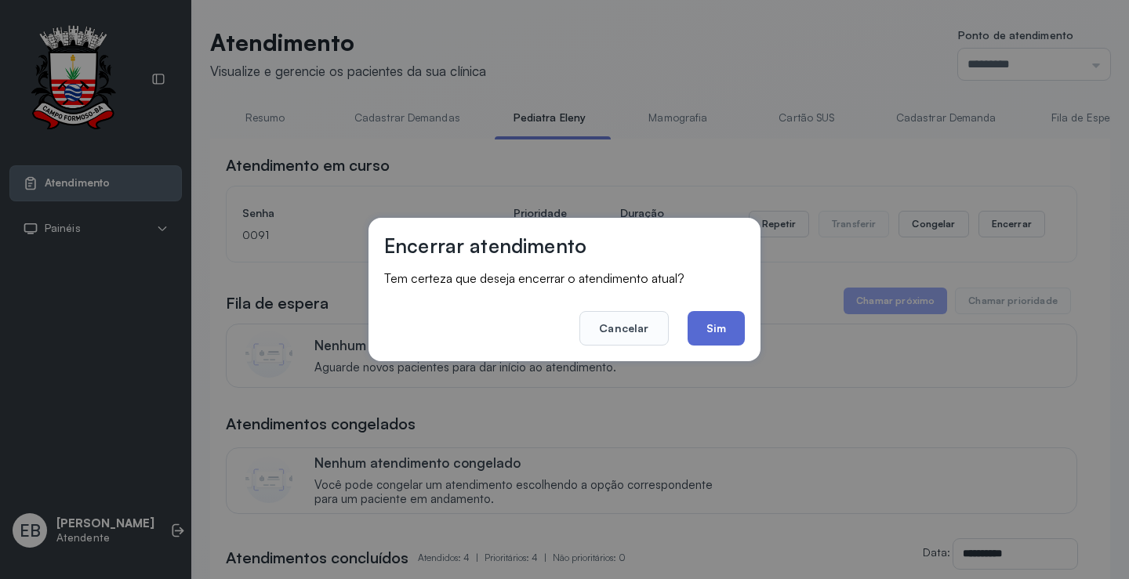
click at [719, 332] on button "Sim" at bounding box center [715, 328] width 57 height 34
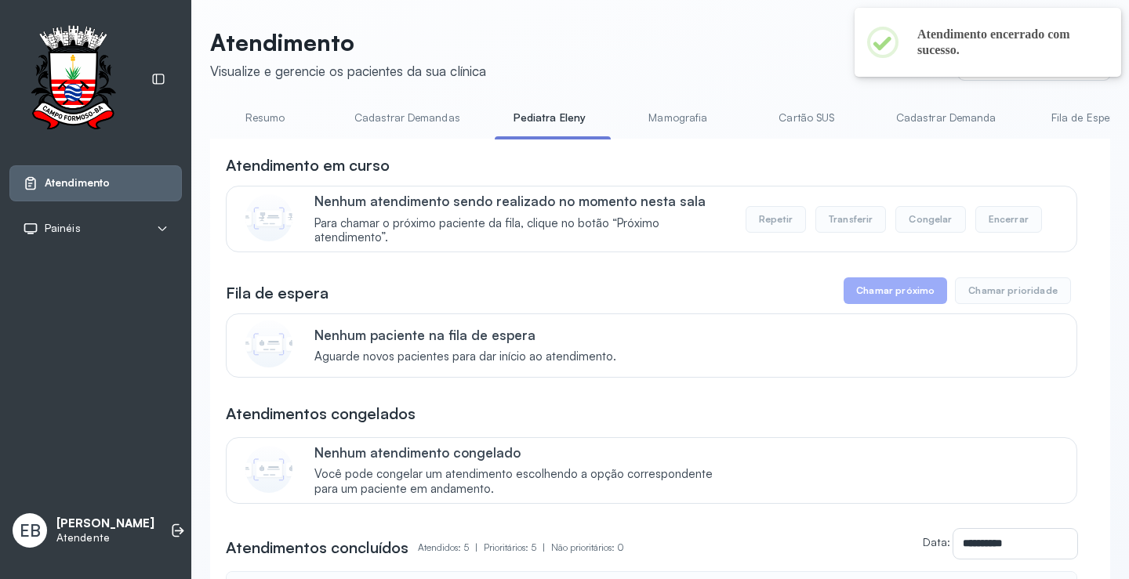
click at [275, 107] on link "Resumo" at bounding box center [265, 118] width 110 height 26
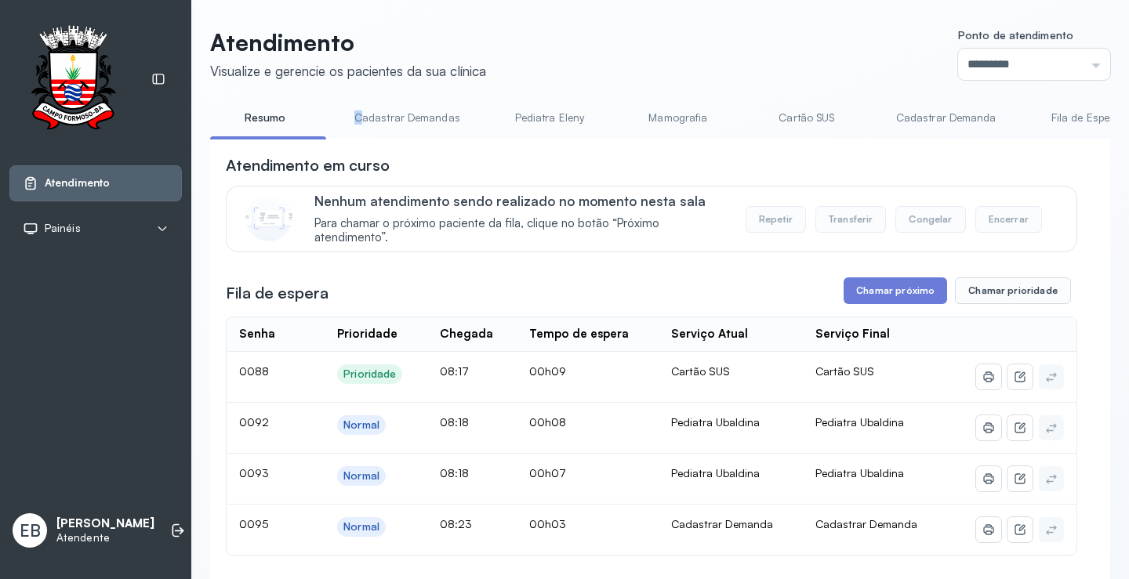
drag, startPoint x: 317, startPoint y: 139, endPoint x: 361, endPoint y: 141, distance: 44.0
click at [361, 140] on div "Resumo Cadastrar Demandas Pediatra Eleny Mamografia Cartão SUS Cadastrar Demand…" at bounding box center [660, 122] width 900 height 35
click at [495, 136] on li "Cadastrar Demandas" at bounding box center [553, 122] width 116 height 35
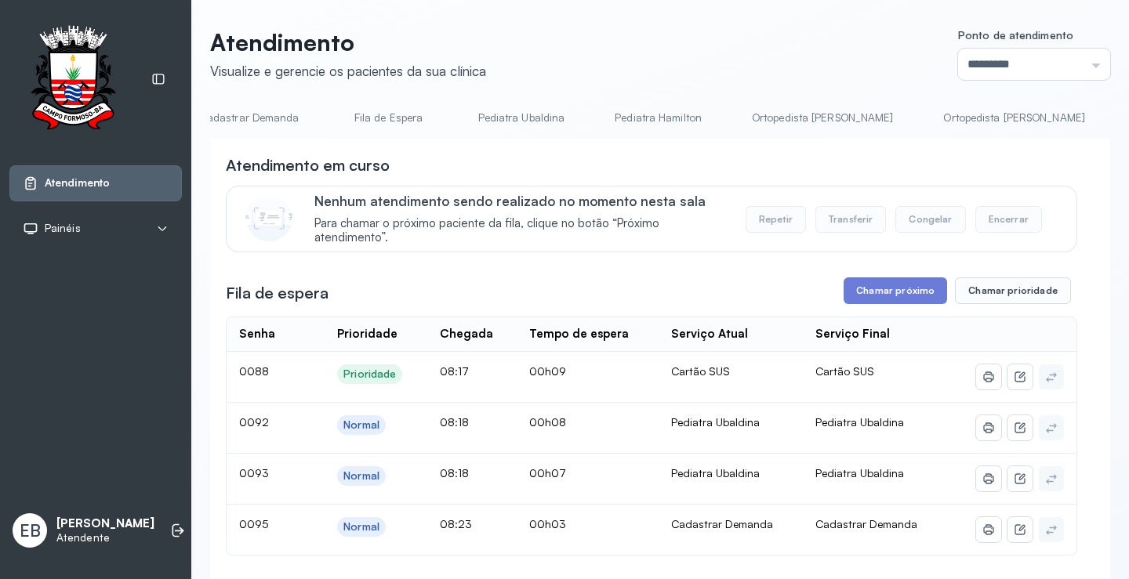
scroll to position [0, 701]
click at [533, 116] on link "Pediatra Ubaldina" at bounding box center [517, 118] width 118 height 26
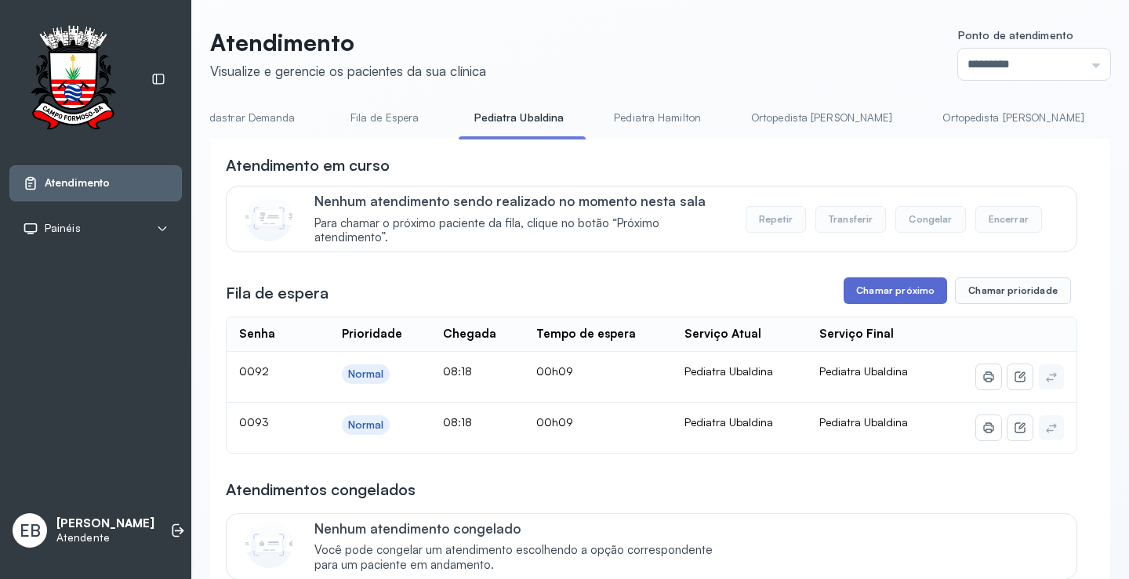
click at [908, 287] on button "Chamar próximo" at bounding box center [894, 290] width 103 height 27
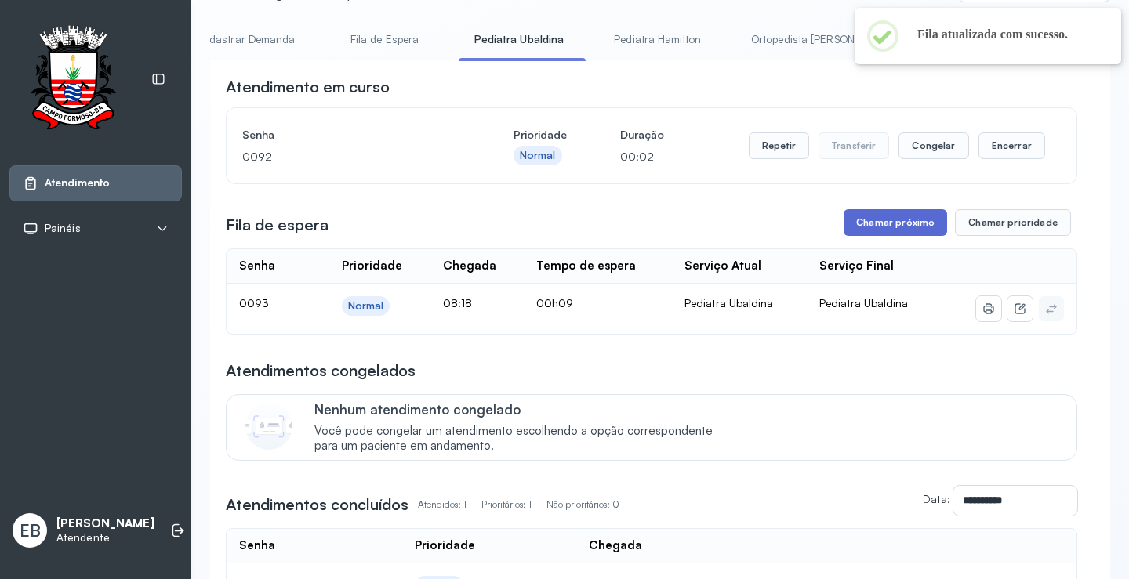
click at [889, 236] on button "Chamar próximo" at bounding box center [894, 222] width 103 height 27
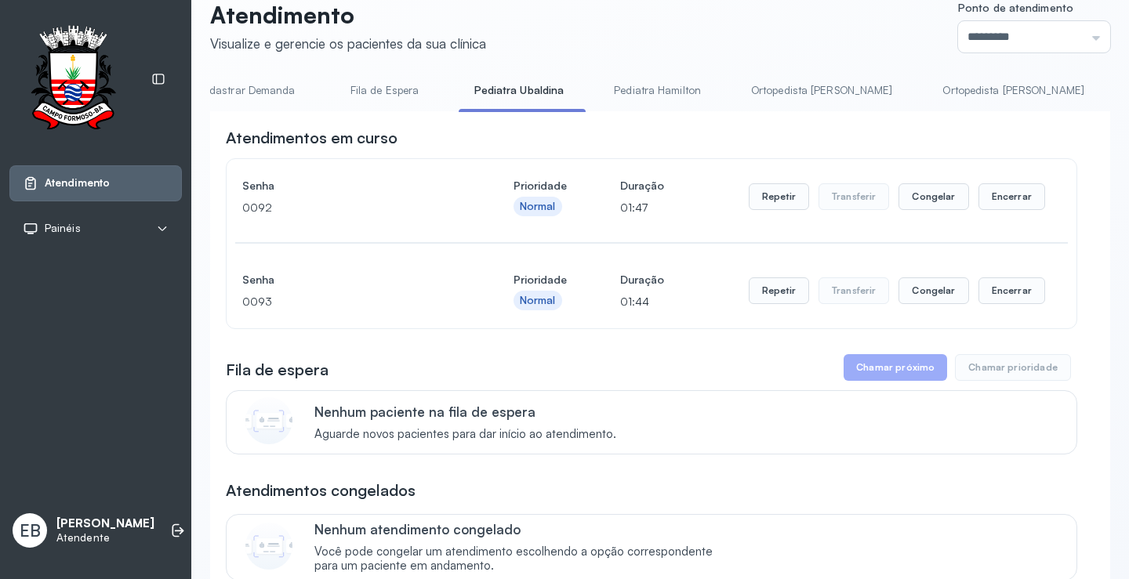
scroll to position [0, 0]
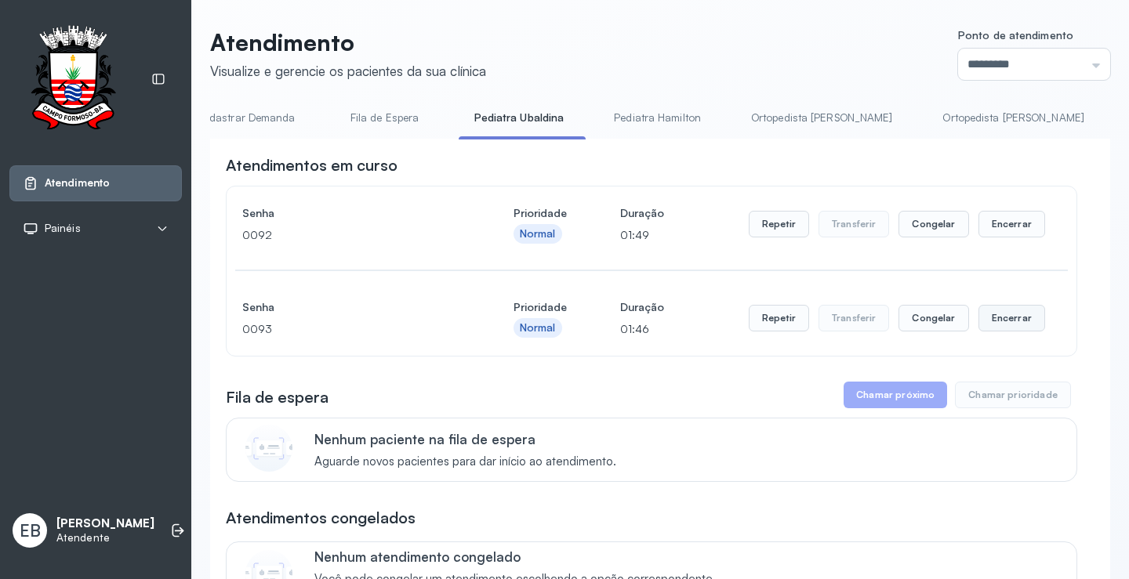
click at [988, 237] on button "Encerrar" at bounding box center [1011, 224] width 67 height 27
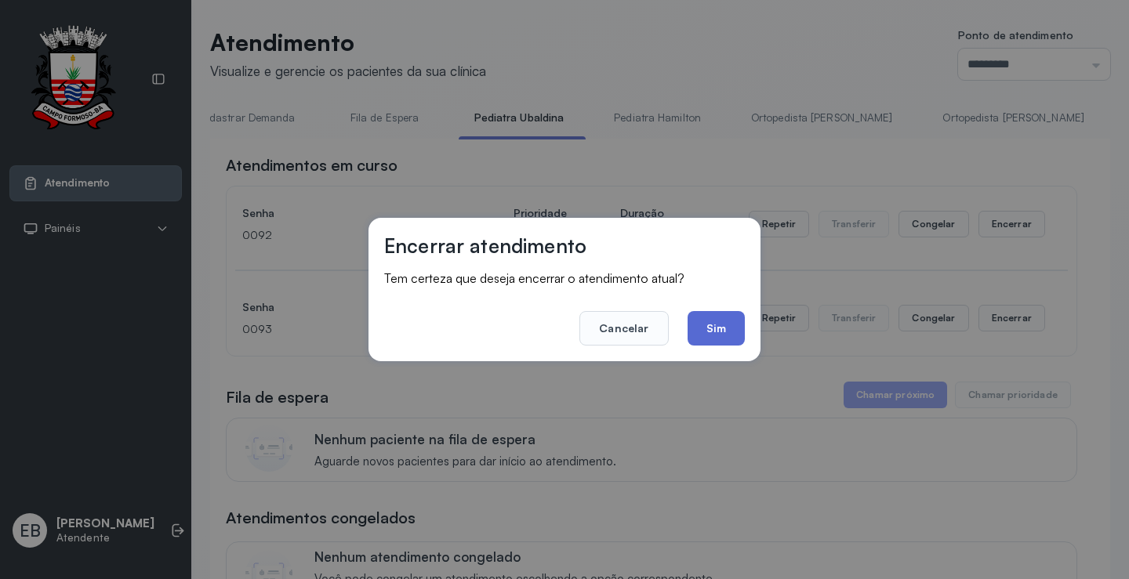
click at [734, 324] on button "Sim" at bounding box center [715, 328] width 57 height 34
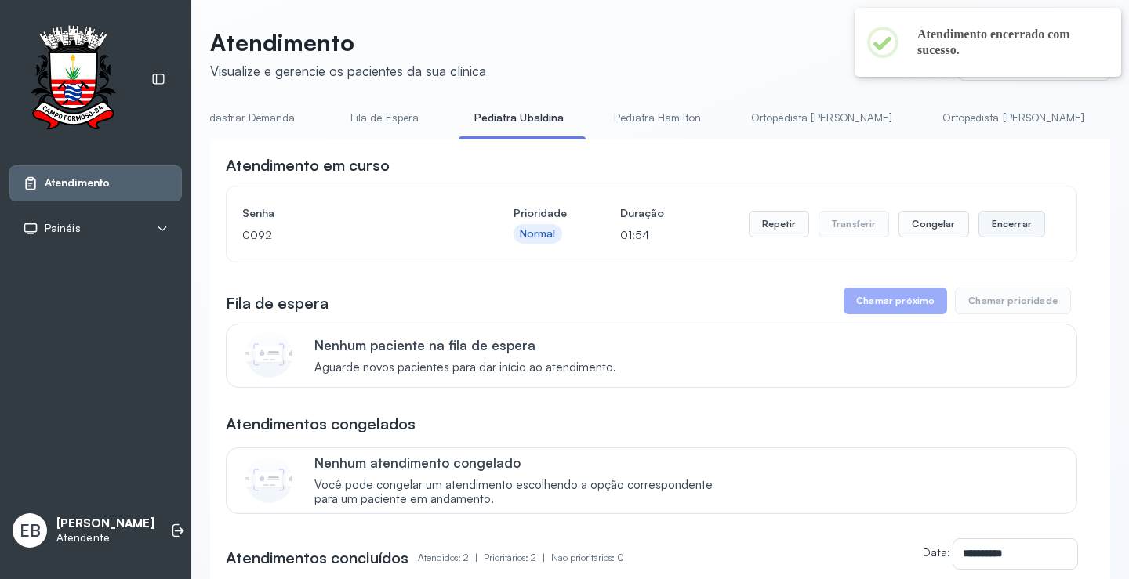
click at [999, 231] on button "Encerrar" at bounding box center [1011, 224] width 67 height 27
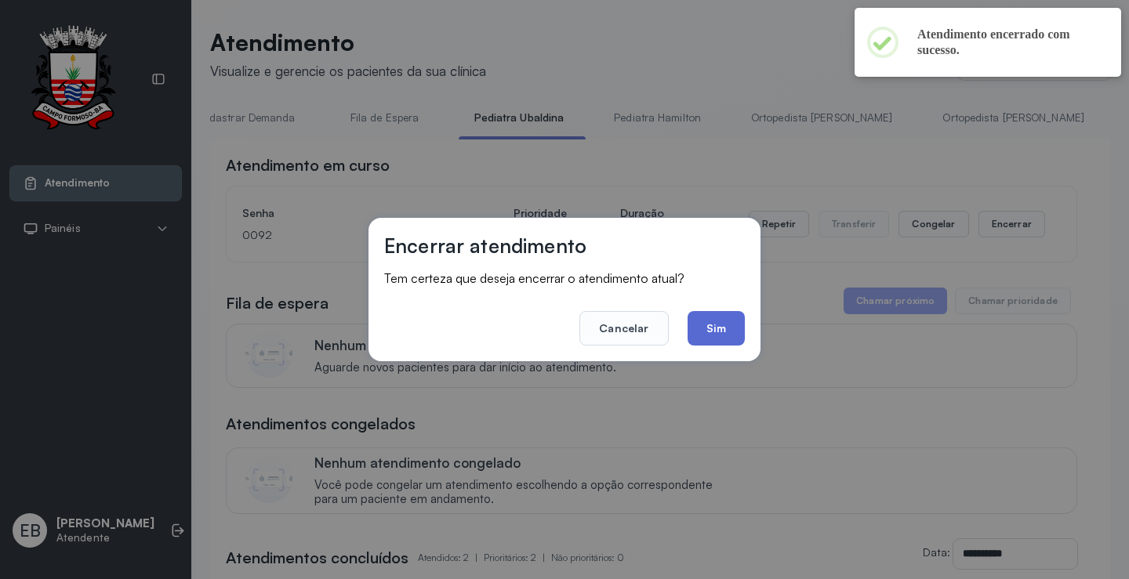
click at [721, 329] on button "Sim" at bounding box center [715, 328] width 57 height 34
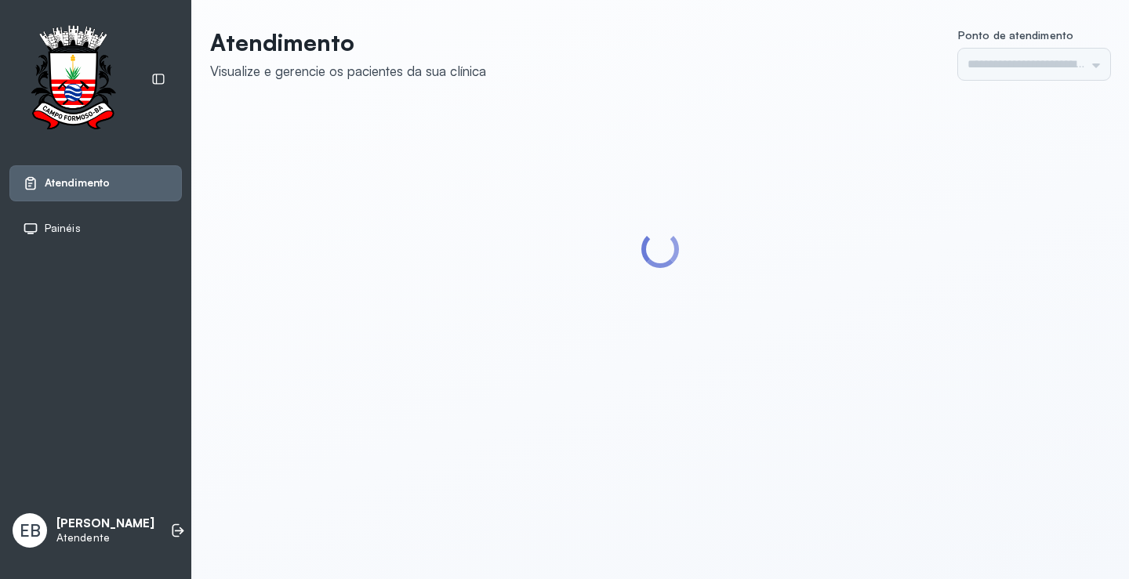
type input "*********"
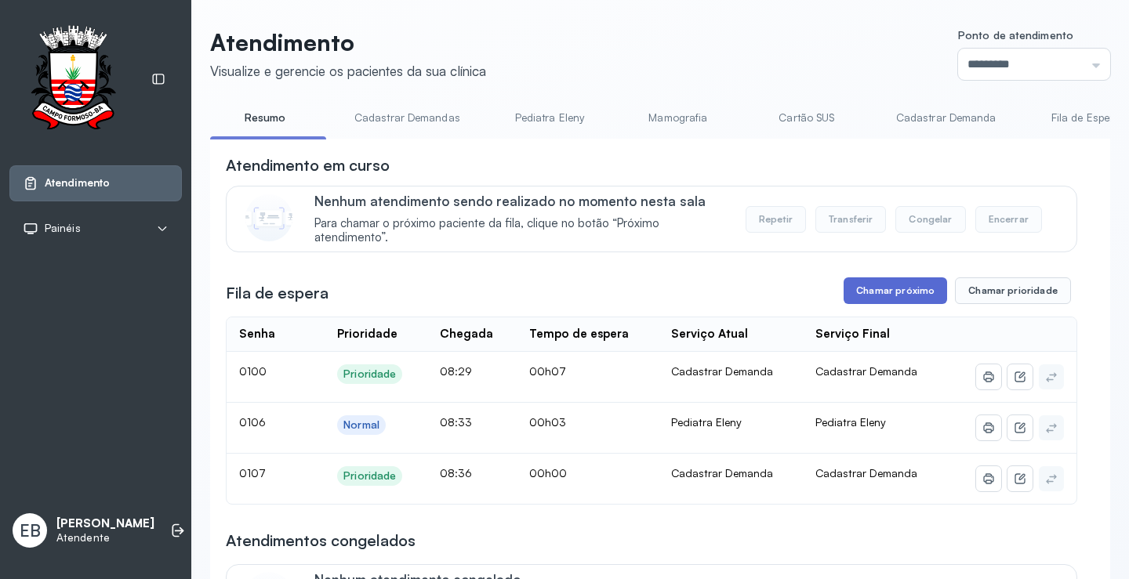
click at [873, 292] on button "Chamar próximo" at bounding box center [894, 290] width 103 height 27
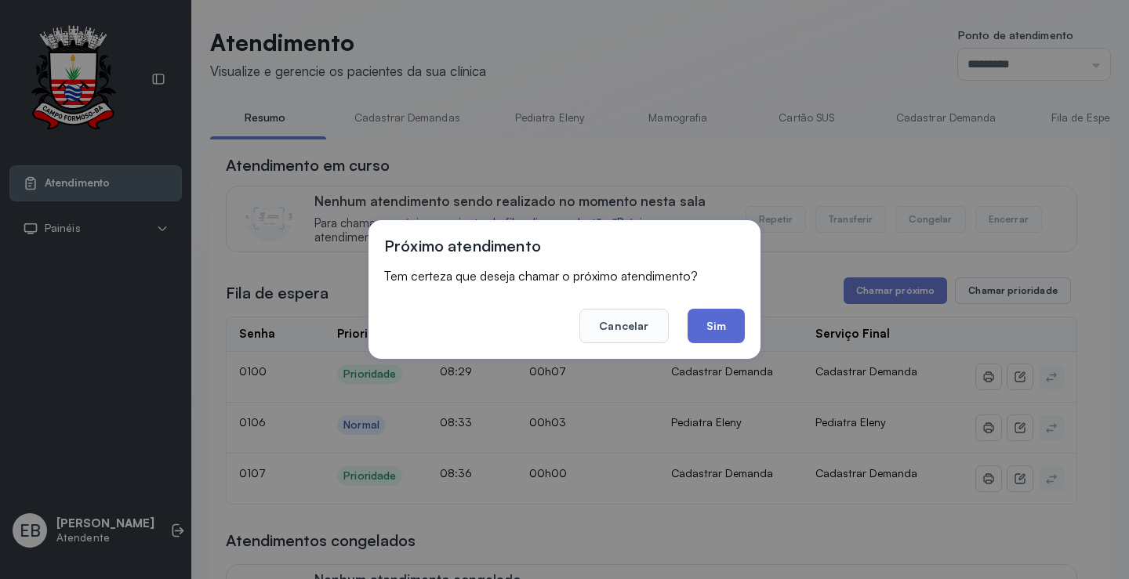
click at [743, 332] on button "Sim" at bounding box center [715, 326] width 57 height 34
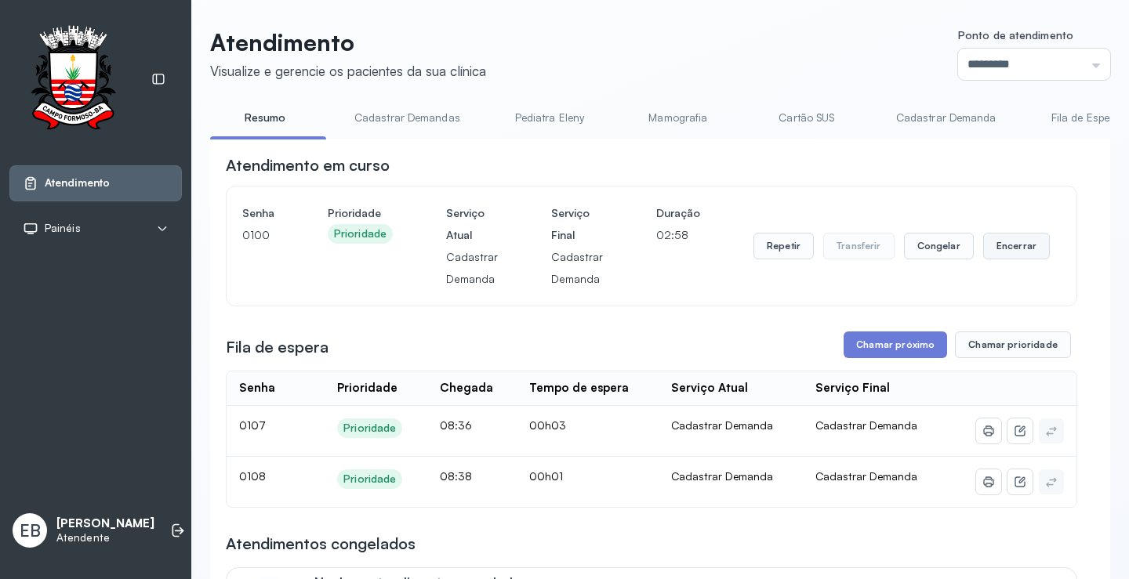
click at [1002, 247] on button "Encerrar" at bounding box center [1016, 246] width 67 height 27
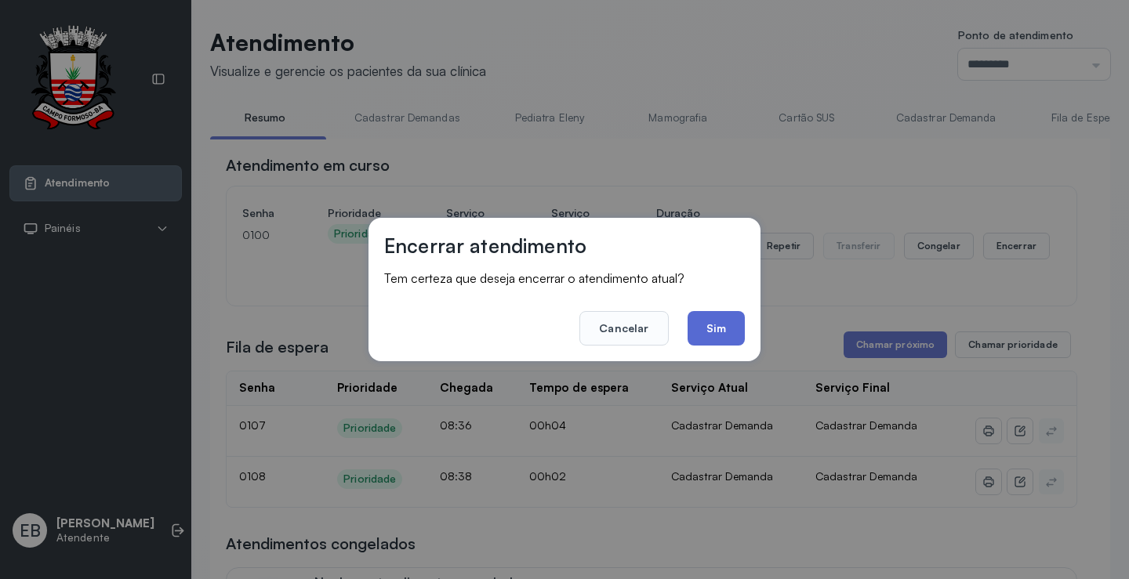
click at [704, 330] on button "Sim" at bounding box center [715, 328] width 57 height 34
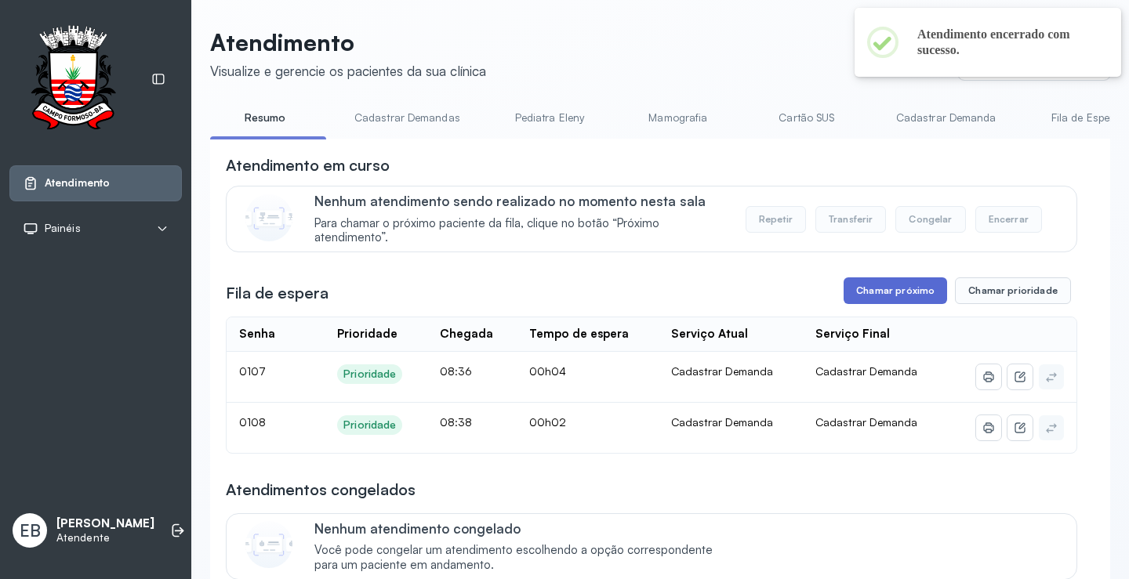
click at [883, 299] on button "Chamar próximo" at bounding box center [894, 290] width 103 height 27
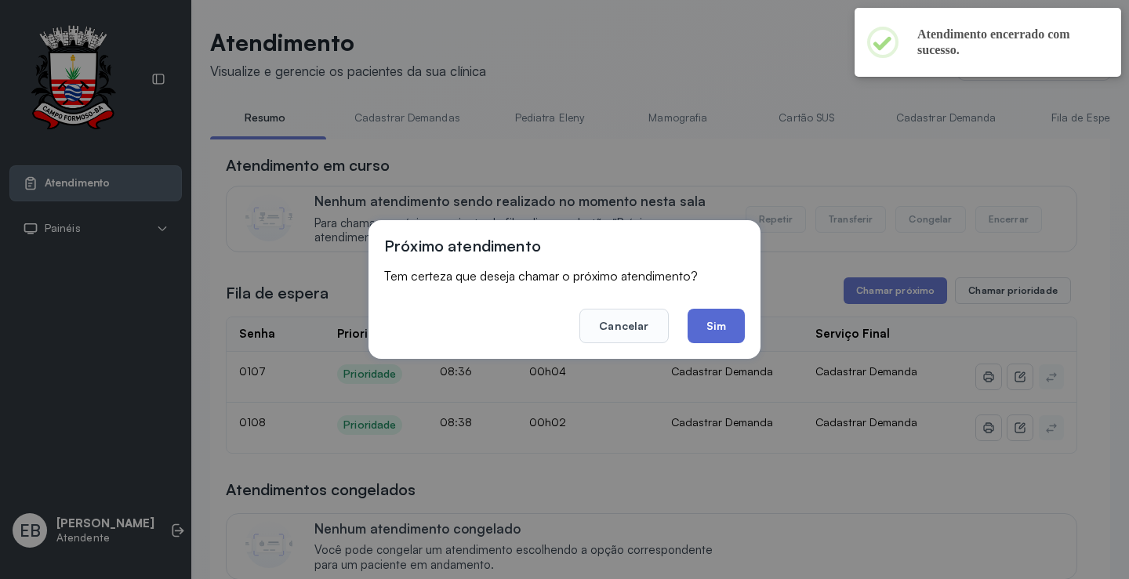
click at [736, 335] on button "Sim" at bounding box center [715, 326] width 57 height 34
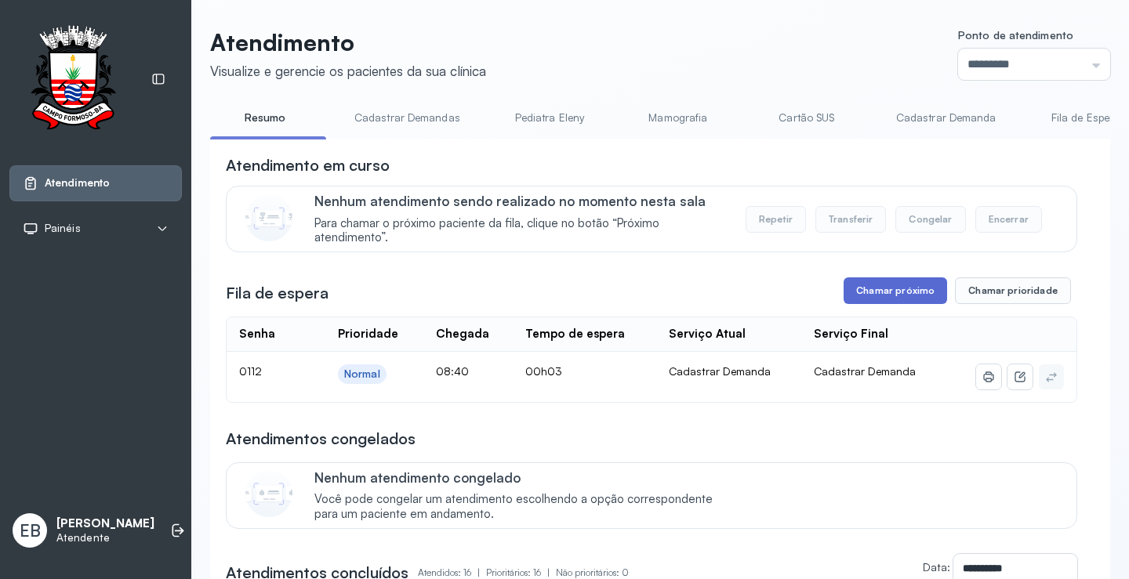
click at [907, 303] on button "Chamar próximo" at bounding box center [894, 290] width 103 height 27
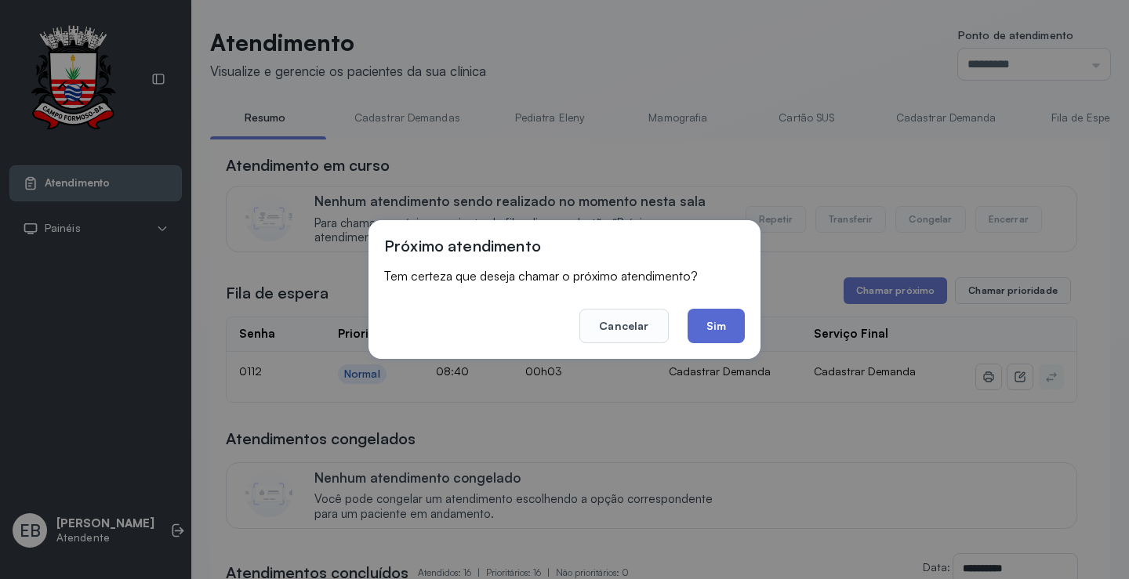
click at [711, 311] on button "Sim" at bounding box center [715, 326] width 57 height 34
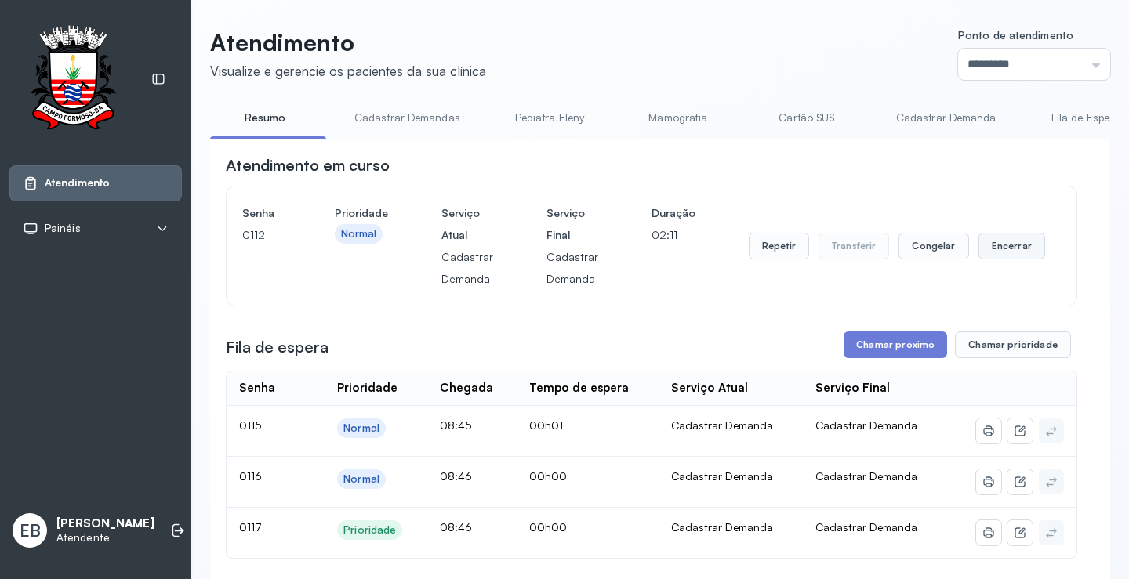
click at [1006, 253] on button "Encerrar" at bounding box center [1011, 246] width 67 height 27
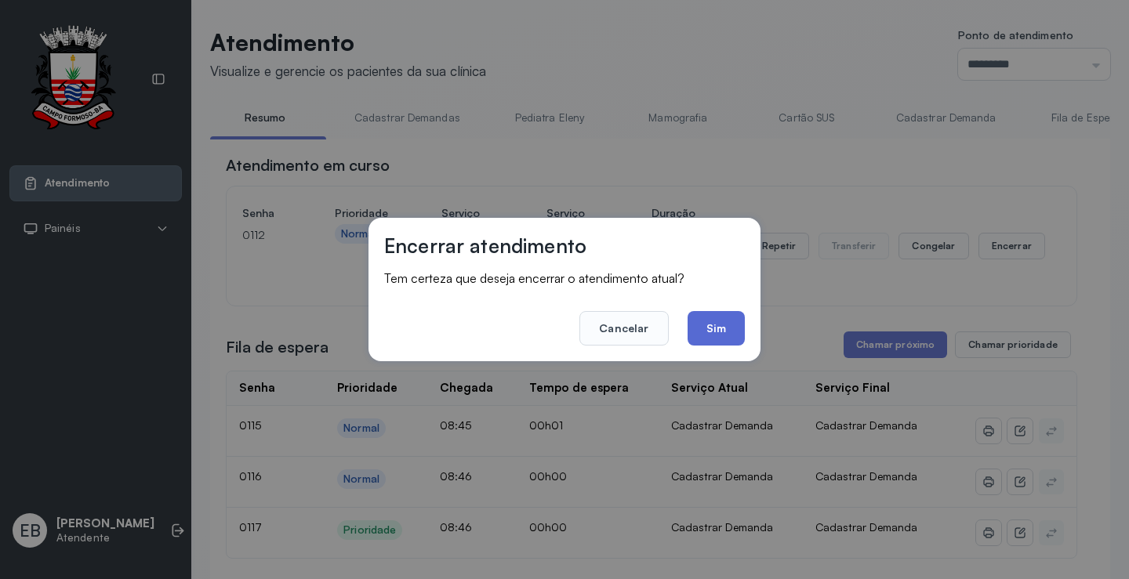
click at [730, 338] on button "Sim" at bounding box center [715, 328] width 57 height 34
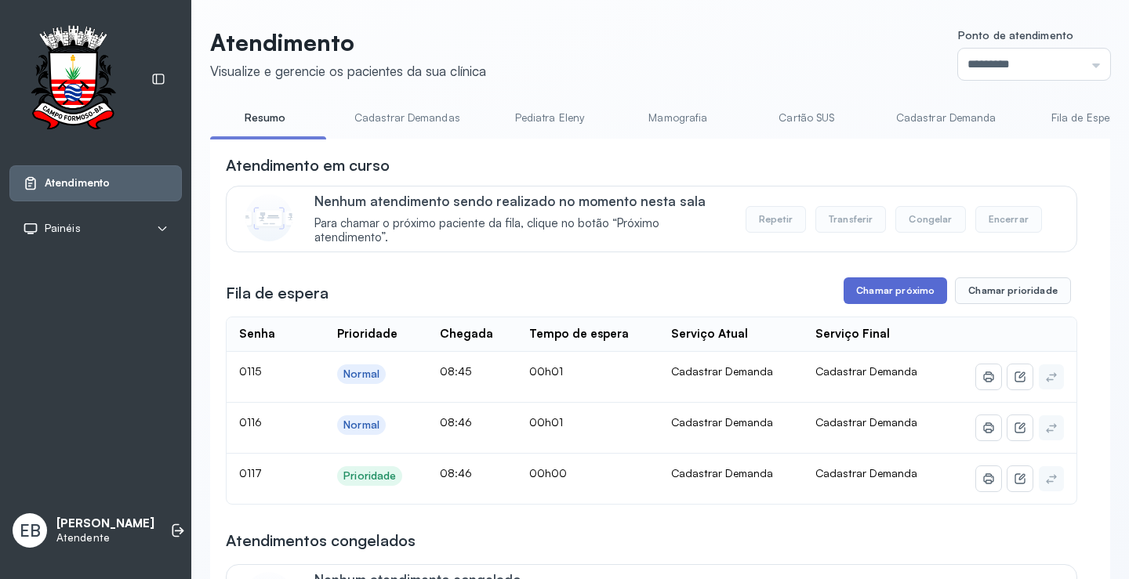
click at [902, 290] on button "Chamar próximo" at bounding box center [894, 290] width 103 height 27
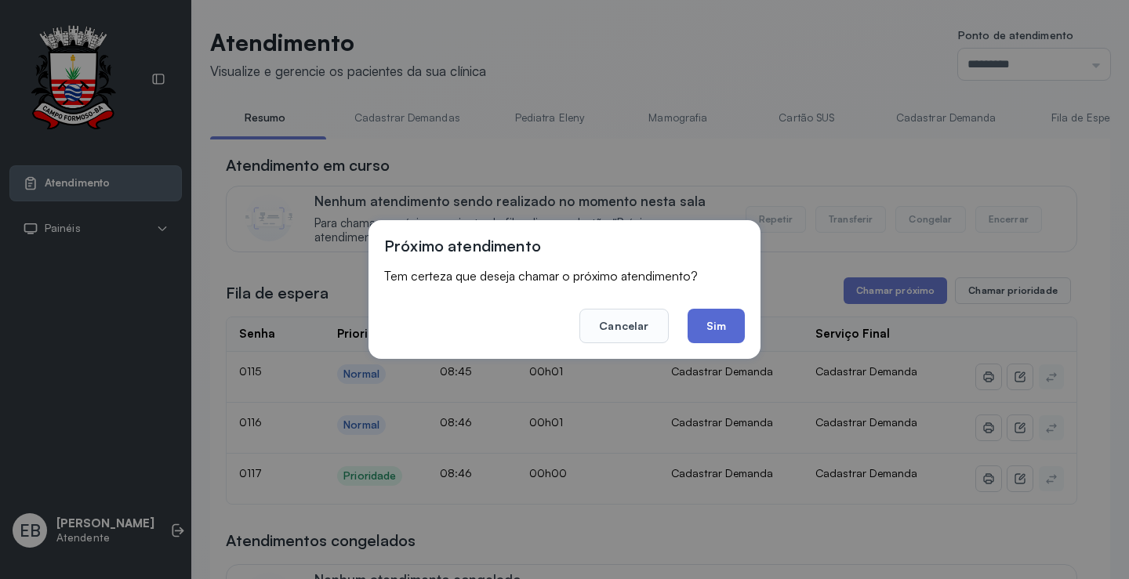
click at [717, 321] on button "Sim" at bounding box center [715, 326] width 57 height 34
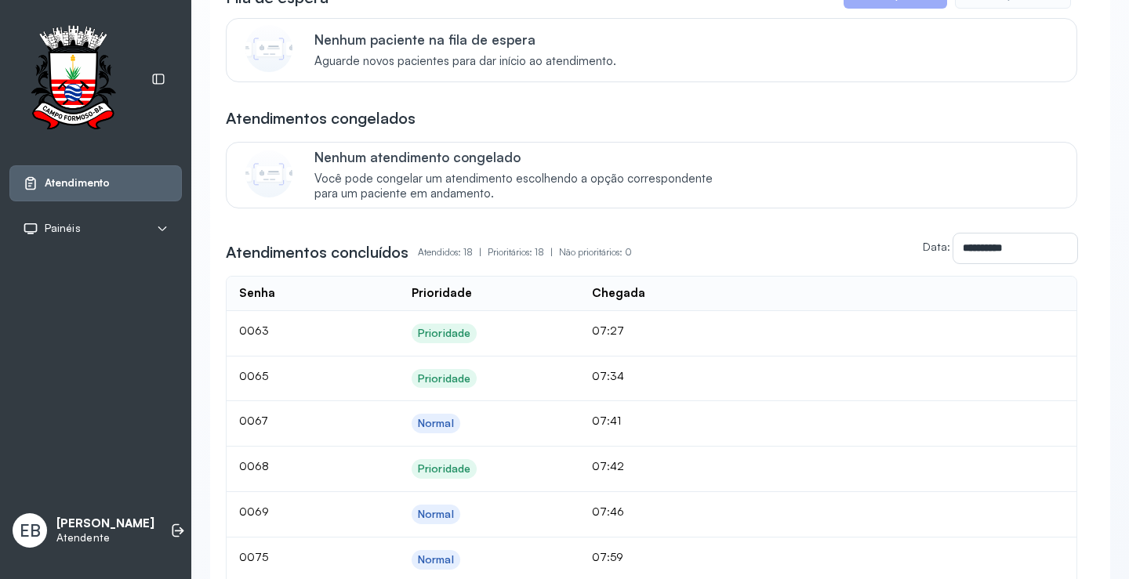
scroll to position [313, 0]
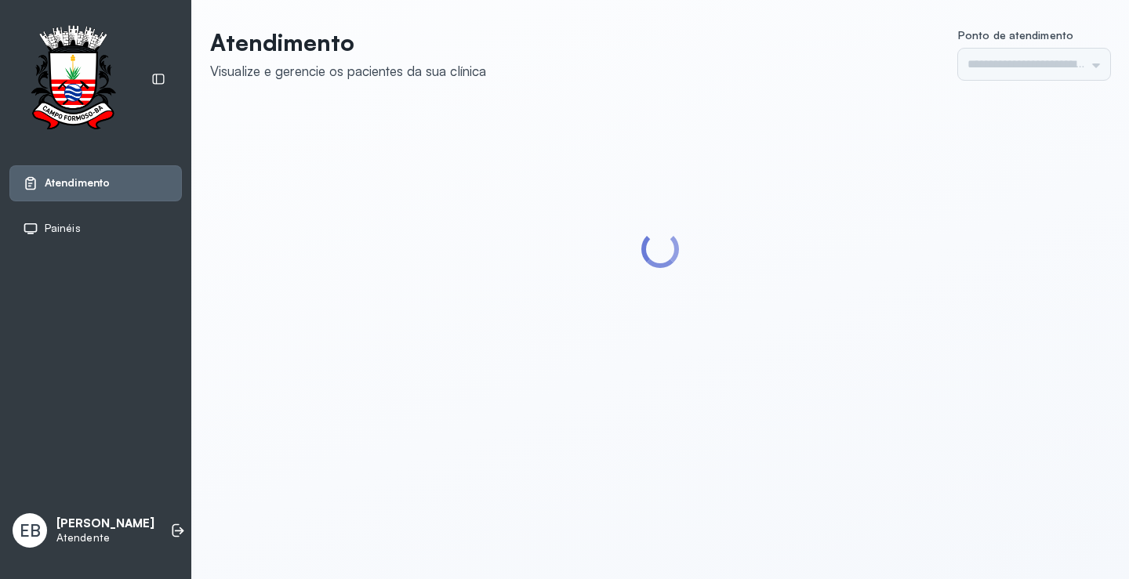
type input "*********"
